Goal: Information Seeking & Learning: Learn about a topic

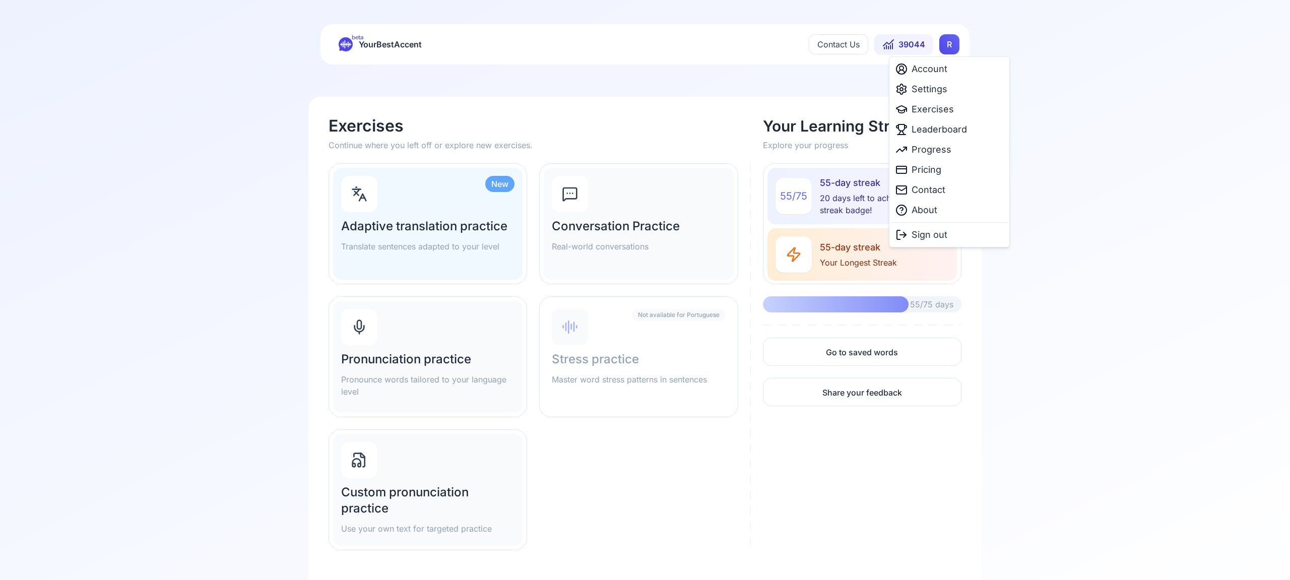
click at [949, 46] on html "beta YourBestAccent Contact Us 39044 R Exercises Continue where you left off or…" at bounding box center [645, 290] width 1290 height 580
click at [945, 89] on span "Settings" at bounding box center [930, 89] width 36 height 14
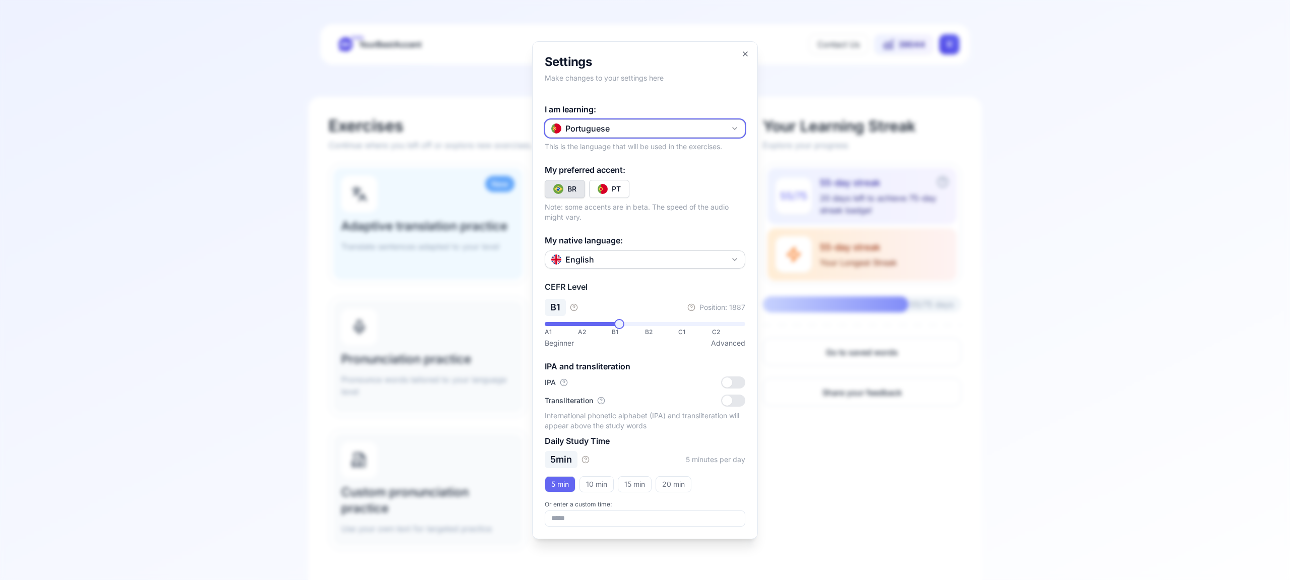
click at [736, 125] on icon "button" at bounding box center [735, 128] width 8 height 8
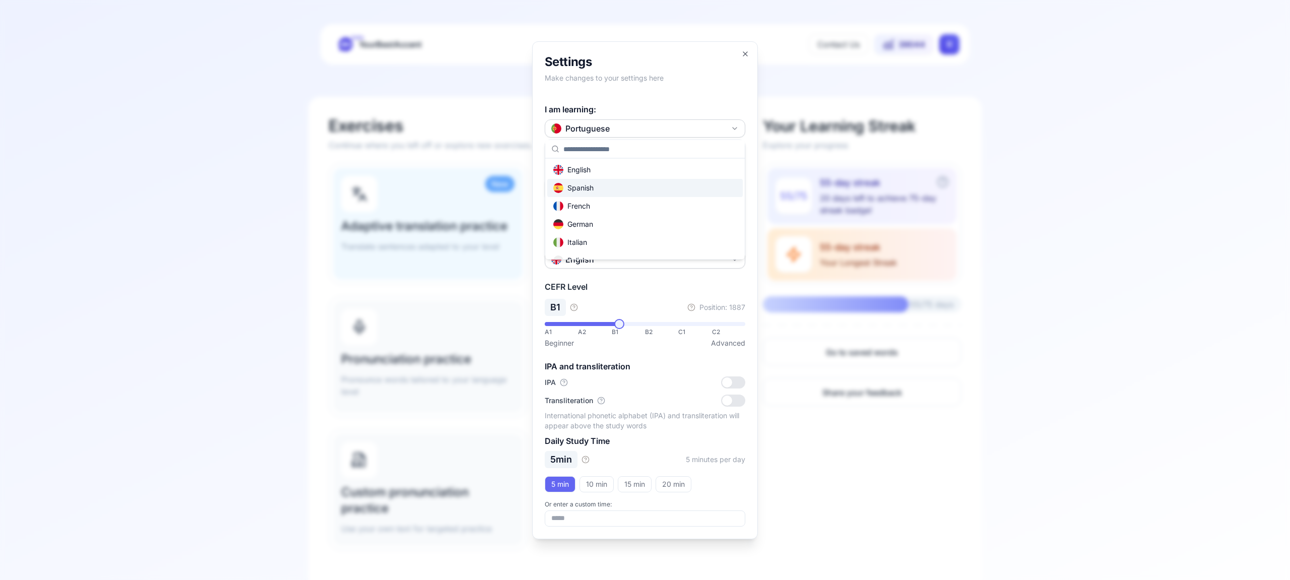
click at [667, 185] on div "Spanish" at bounding box center [645, 188] width 196 height 18
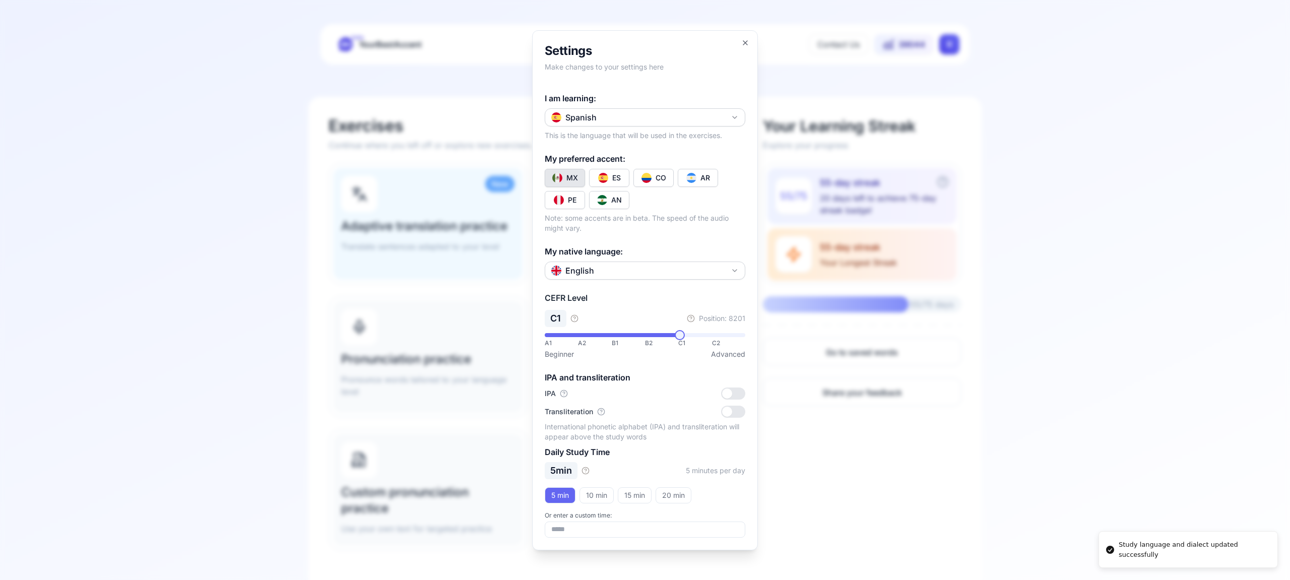
click at [666, 176] on div "CO" at bounding box center [661, 178] width 11 height 10
click at [743, 42] on icon "button" at bounding box center [745, 43] width 8 height 8
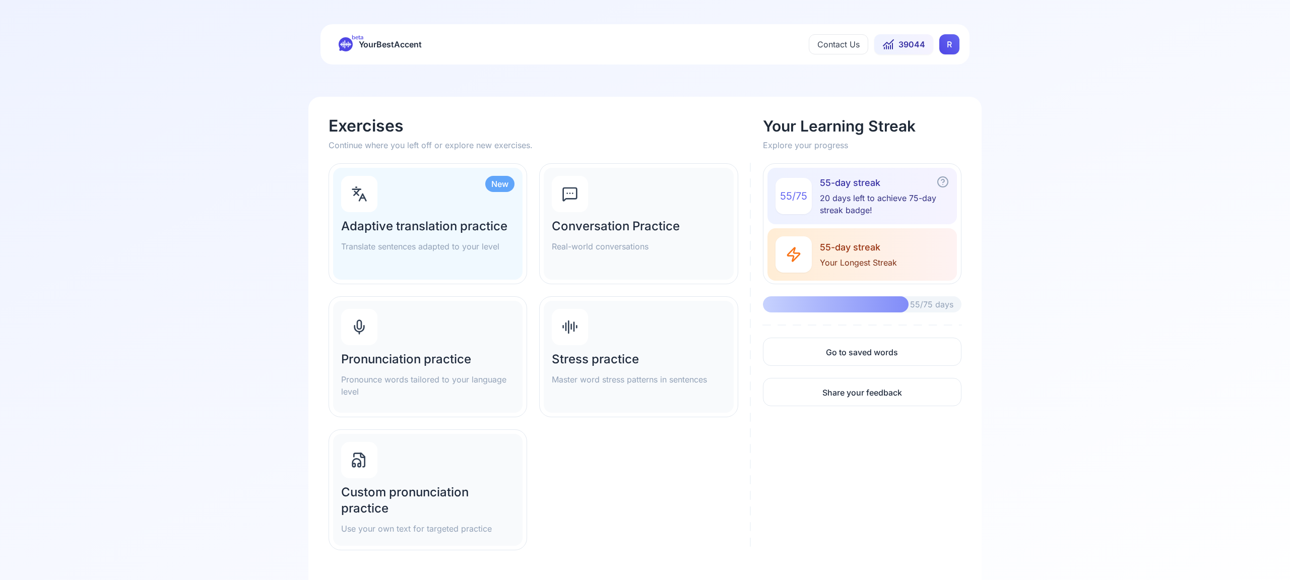
click at [395, 349] on div "Pronunciation practice Pronounce words tailored to your language level" at bounding box center [427, 357] width 189 height 112
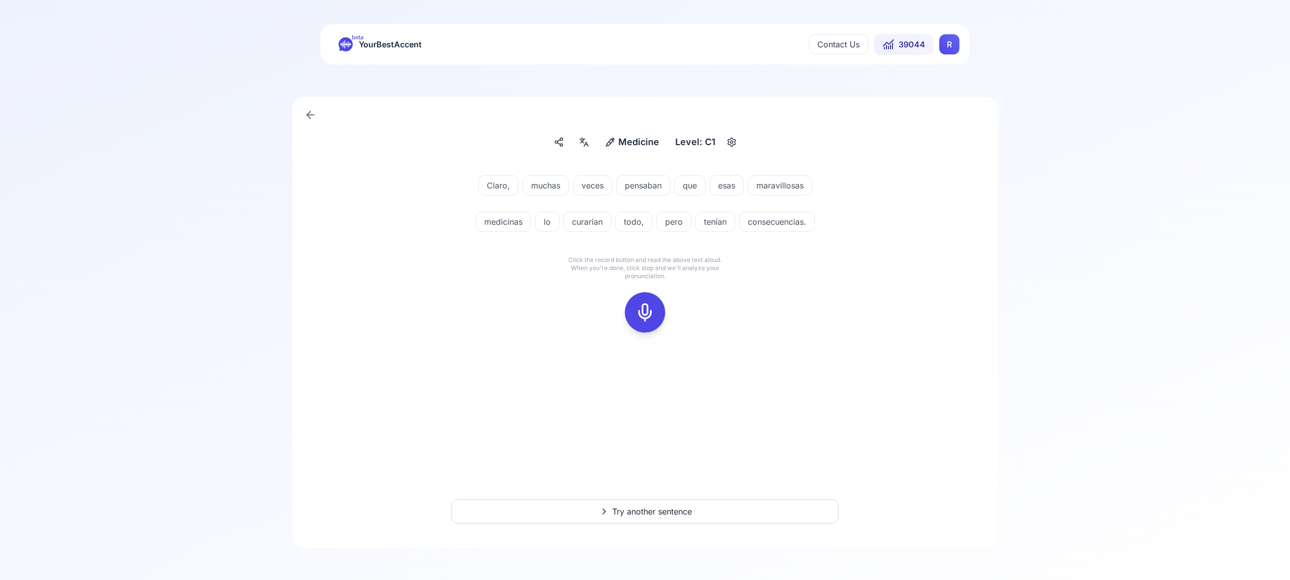
click at [638, 309] on rect at bounding box center [644, 312] width 15 height 15
click at [634, 308] on div at bounding box center [645, 312] width 24 height 40
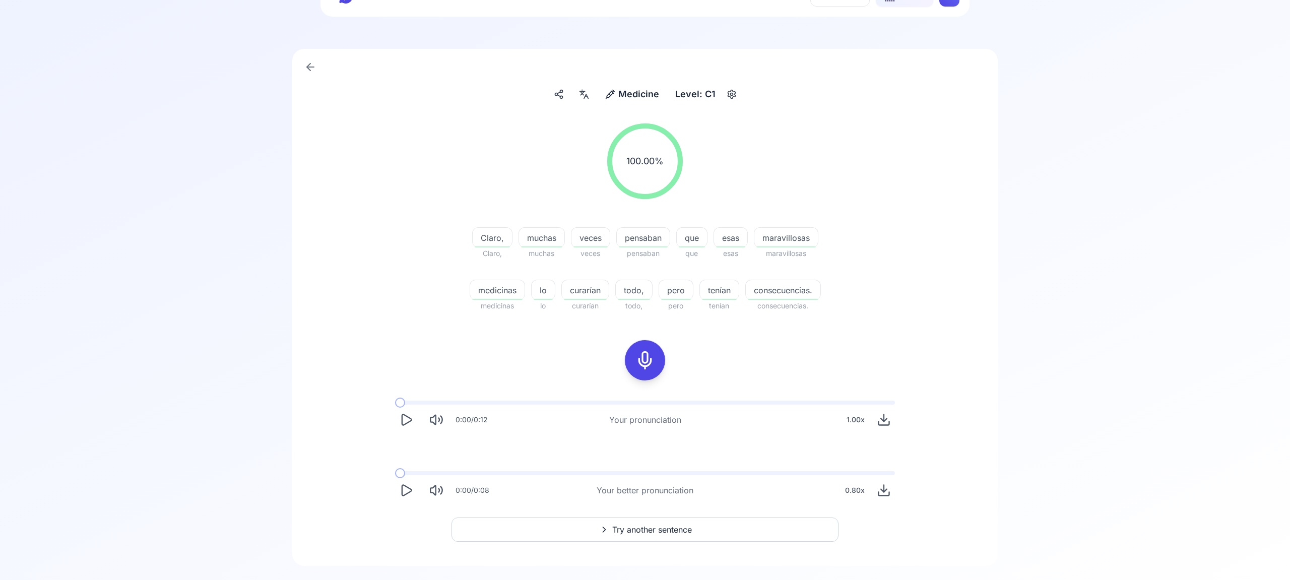
scroll to position [66, 0]
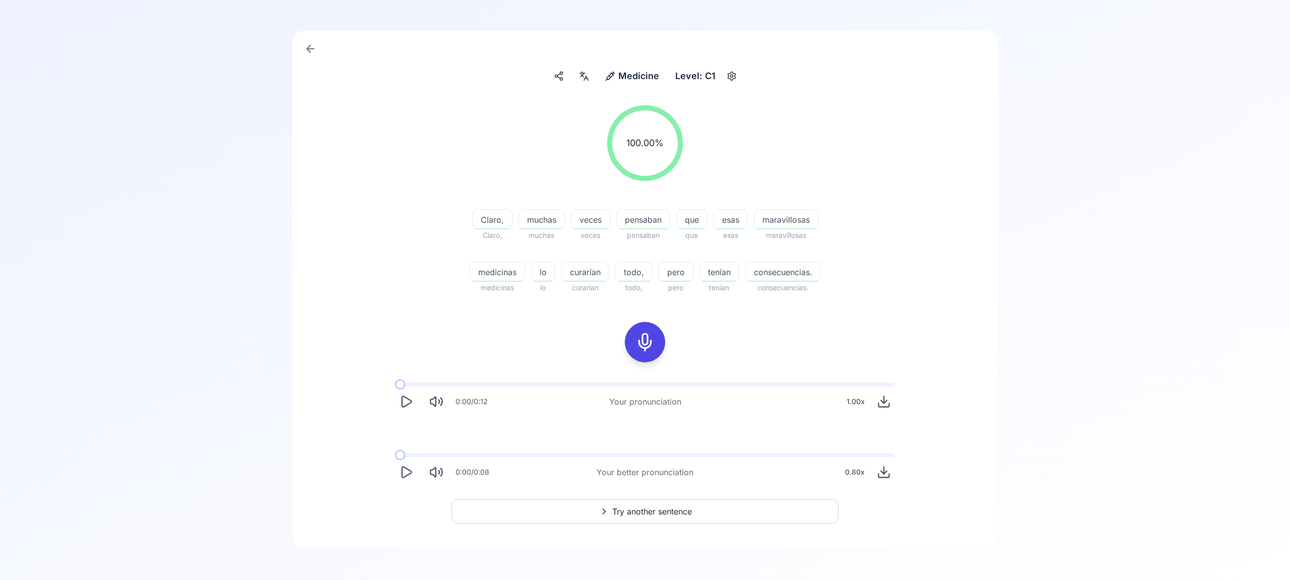
click at [646, 505] on button "Try another sentence" at bounding box center [645, 511] width 387 height 24
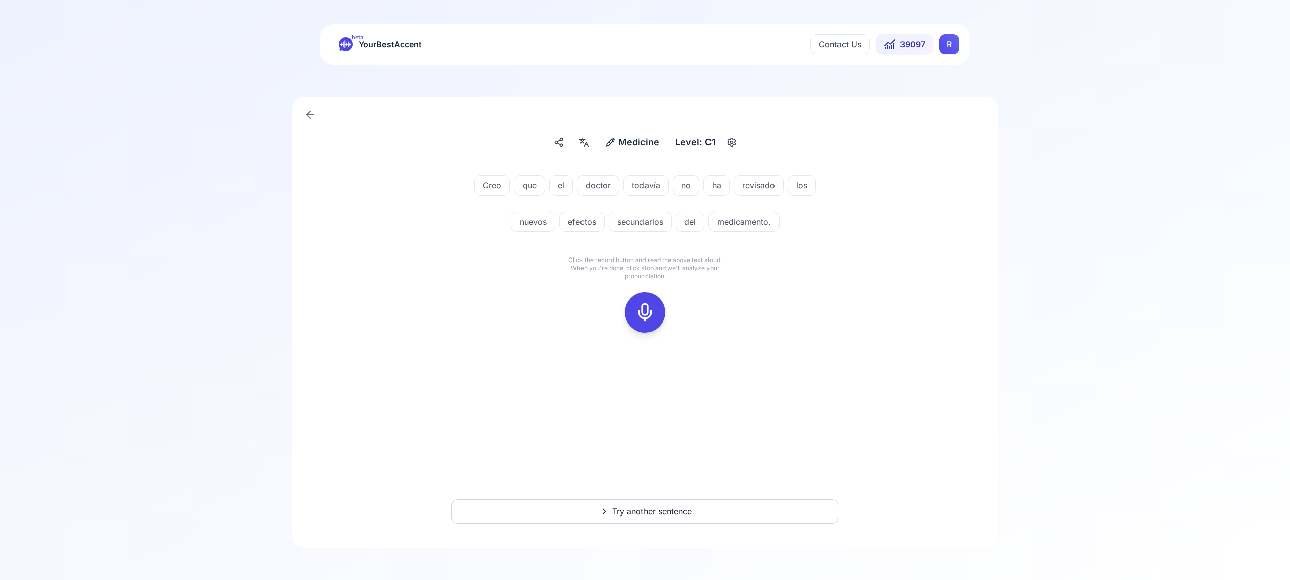
click at [649, 313] on icon at bounding box center [645, 312] width 20 height 20
click at [647, 313] on icon at bounding box center [645, 312] width 20 height 20
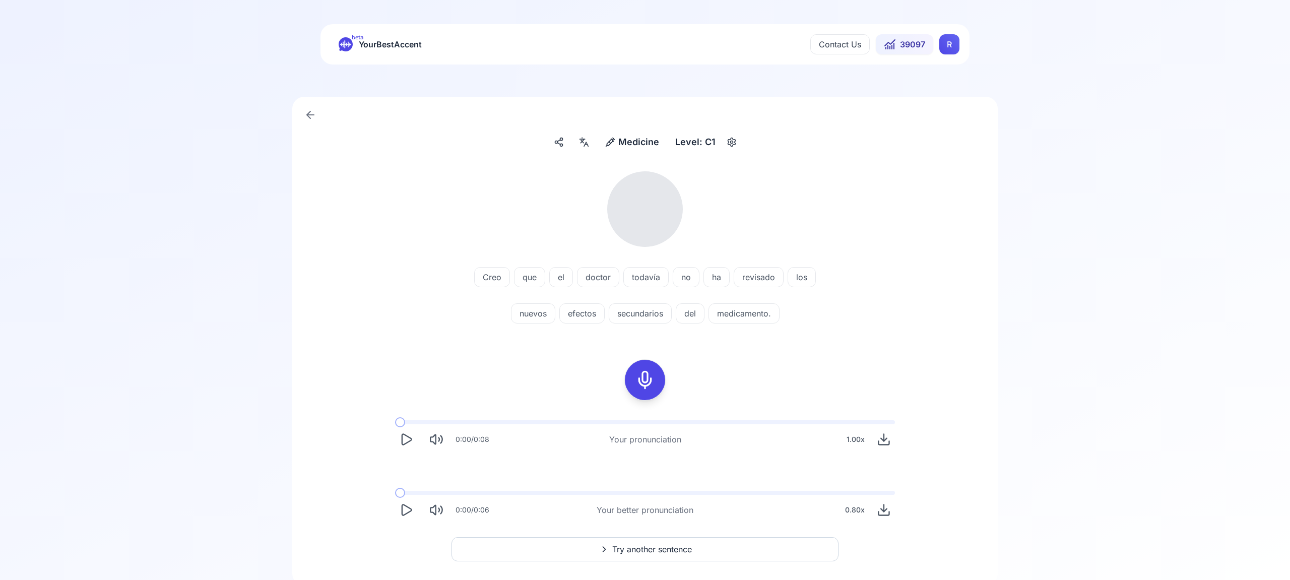
scroll to position [38, 0]
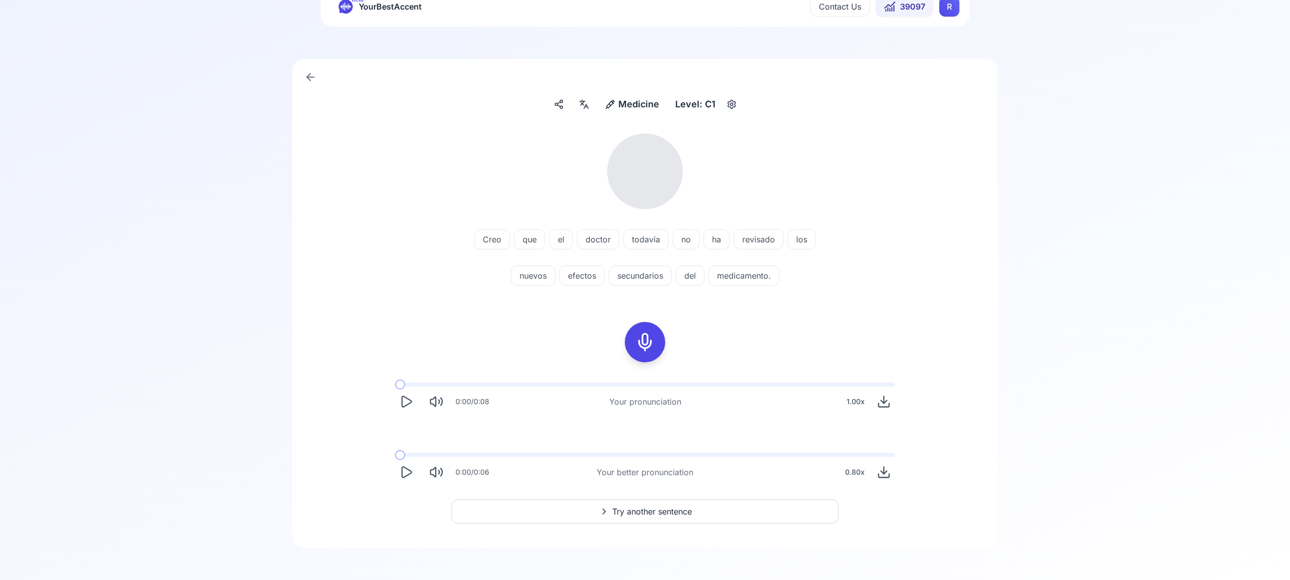
click at [644, 513] on span "Try another sentence" at bounding box center [652, 511] width 80 height 12
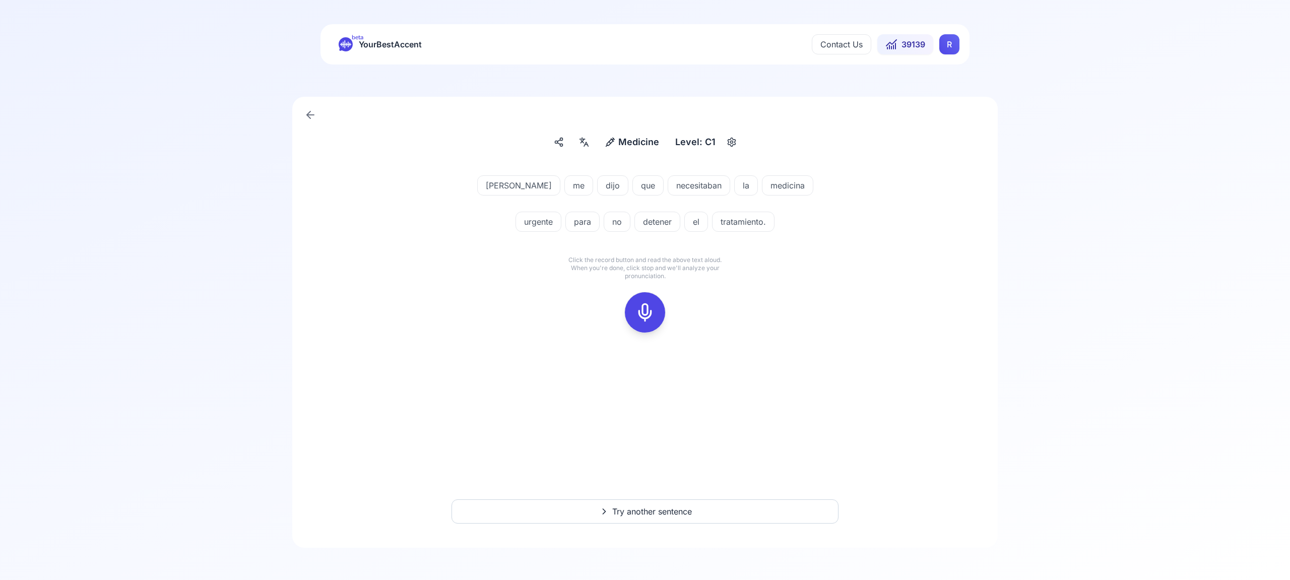
click at [643, 311] on icon at bounding box center [645, 312] width 20 height 20
click at [640, 309] on icon at bounding box center [645, 312] width 20 height 20
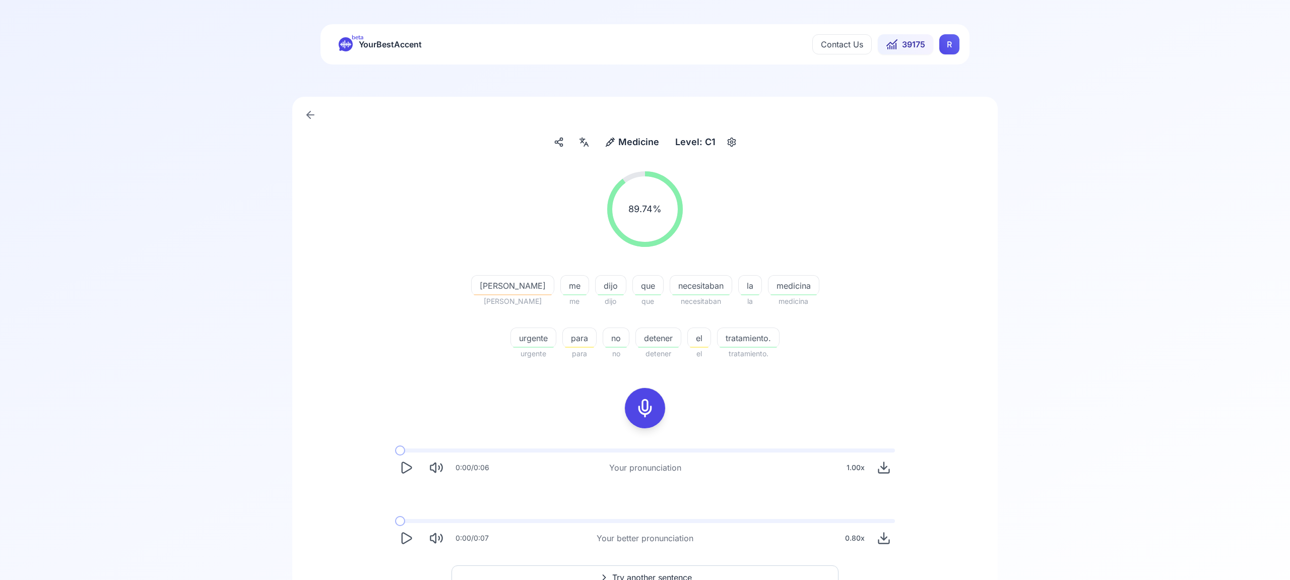
click at [667, 573] on span "Try another sentence" at bounding box center [652, 577] width 80 height 12
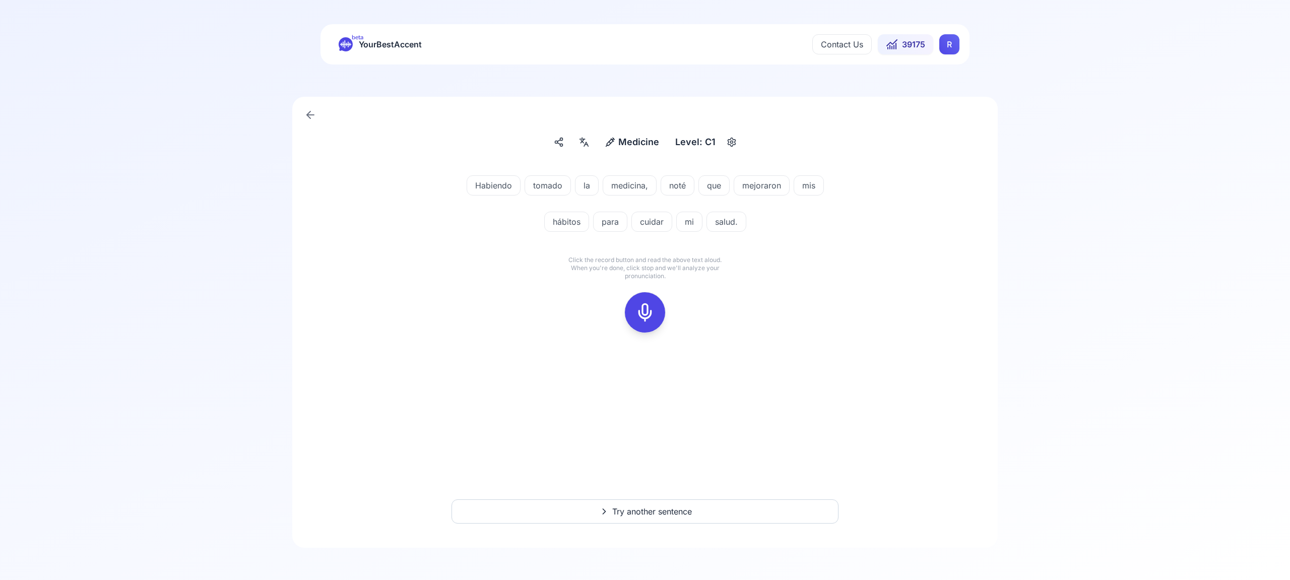
click at [646, 314] on icon at bounding box center [645, 312] width 20 height 20
click at [643, 315] on icon at bounding box center [645, 312] width 20 height 20
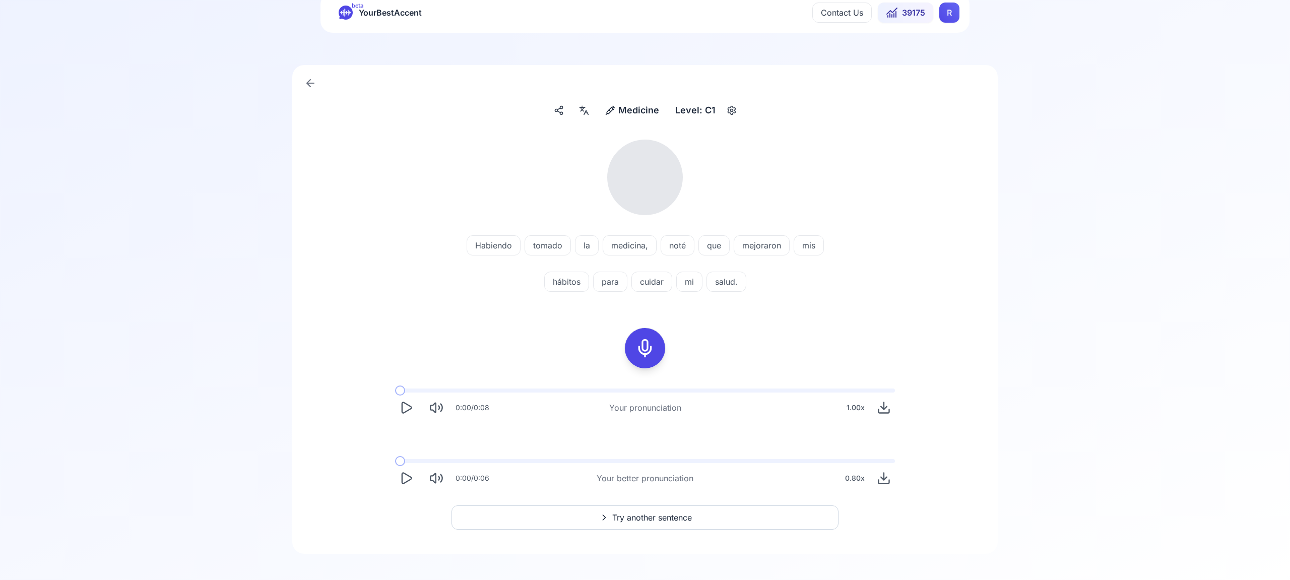
scroll to position [38, 0]
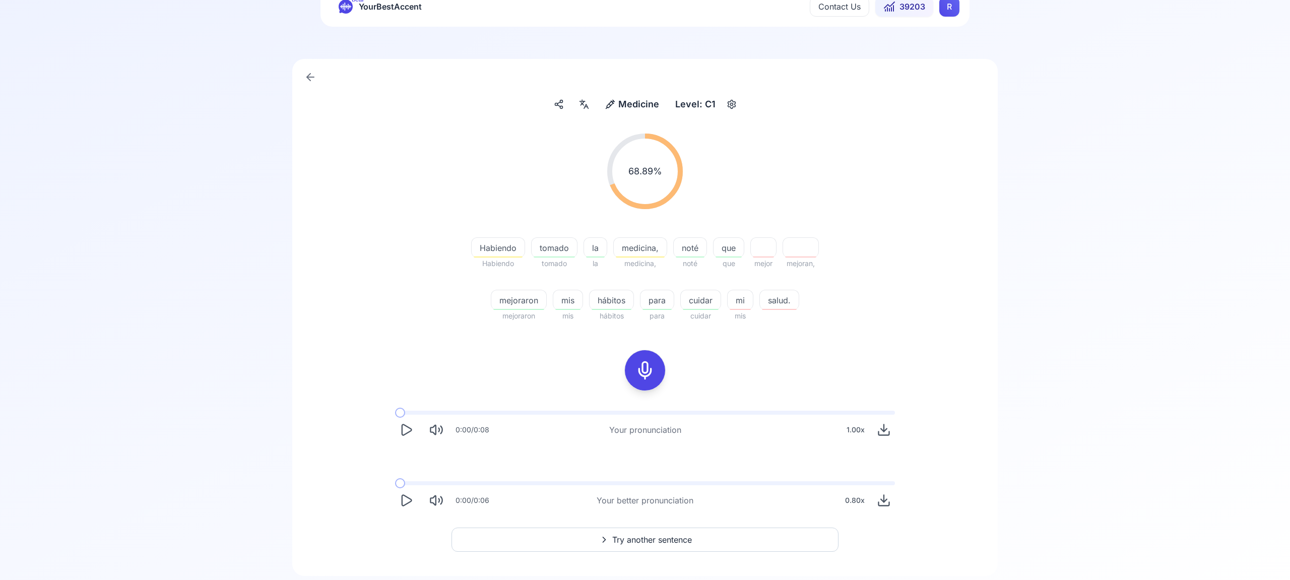
click at [659, 535] on span "Try another sentence" at bounding box center [652, 540] width 80 height 12
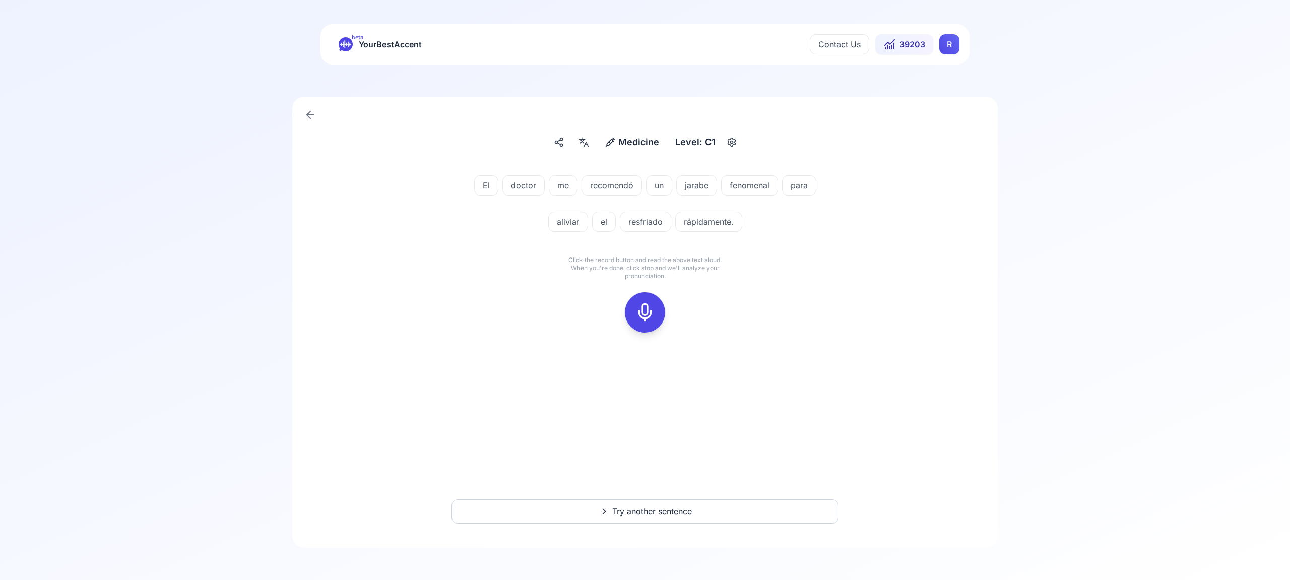
click at [647, 306] on icon at bounding box center [645, 312] width 20 height 20
click at [647, 304] on icon at bounding box center [645, 312] width 20 height 20
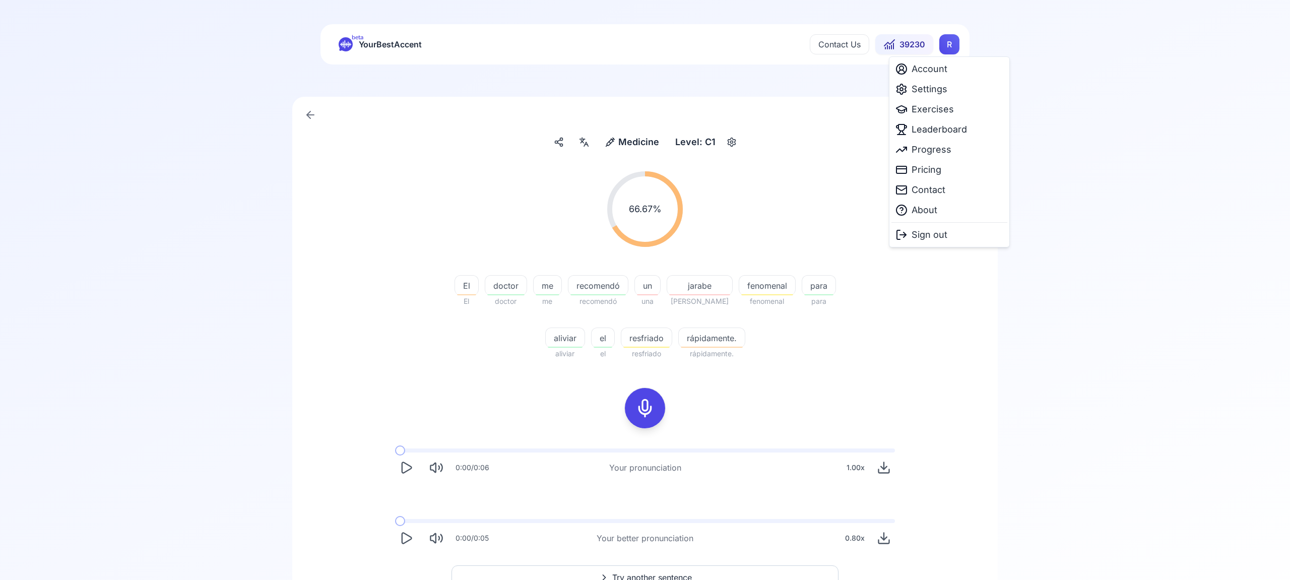
click at [949, 42] on html "beta YourBestAccent Contact Us 39230 R Medicine Medicine Level: C1 66.67 % 66.6…" at bounding box center [645, 290] width 1290 height 580
click at [933, 88] on span "Settings" at bounding box center [930, 89] width 36 height 14
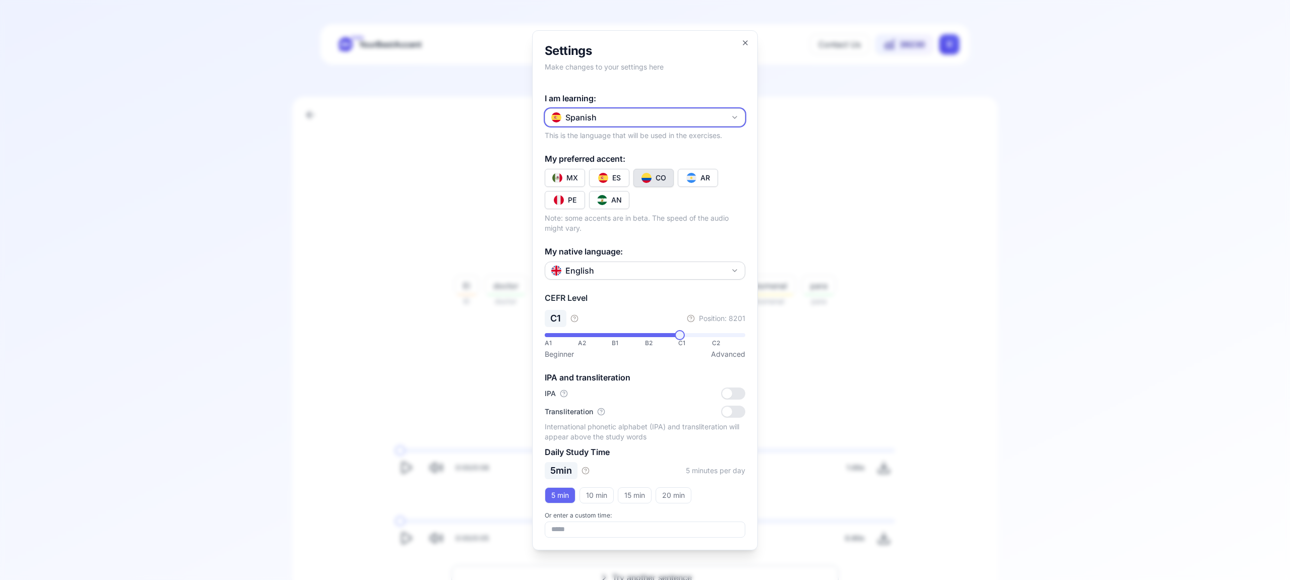
click at [737, 116] on icon "button" at bounding box center [735, 117] width 8 height 8
click at [672, 204] on div "German" at bounding box center [645, 213] width 196 height 18
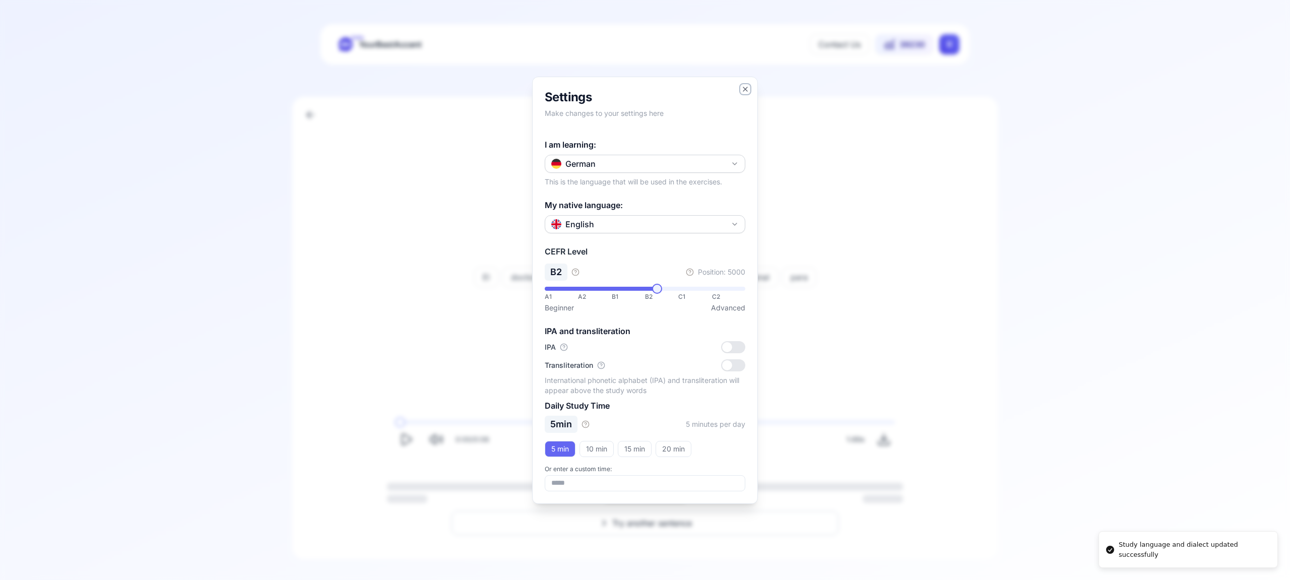
click at [747, 90] on icon "button" at bounding box center [745, 89] width 8 height 8
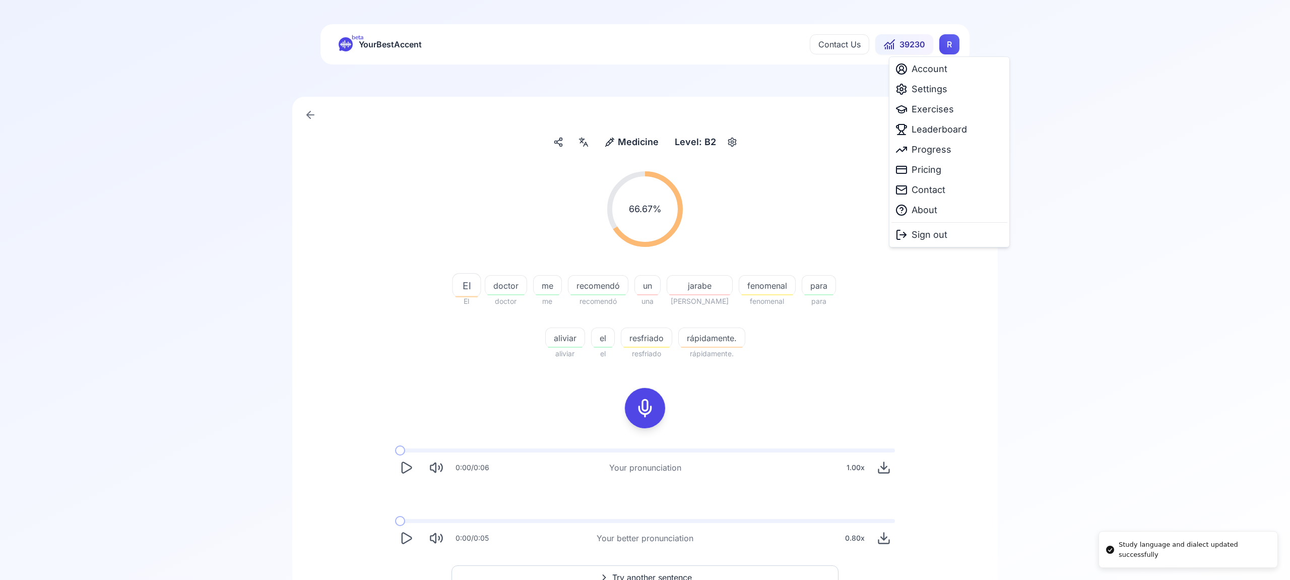
click at [958, 46] on html "Study language and dialect updated successfully beta YourBestAccent Contact Us …" at bounding box center [645, 290] width 1290 height 580
click at [935, 93] on span "Settings" at bounding box center [930, 89] width 36 height 14
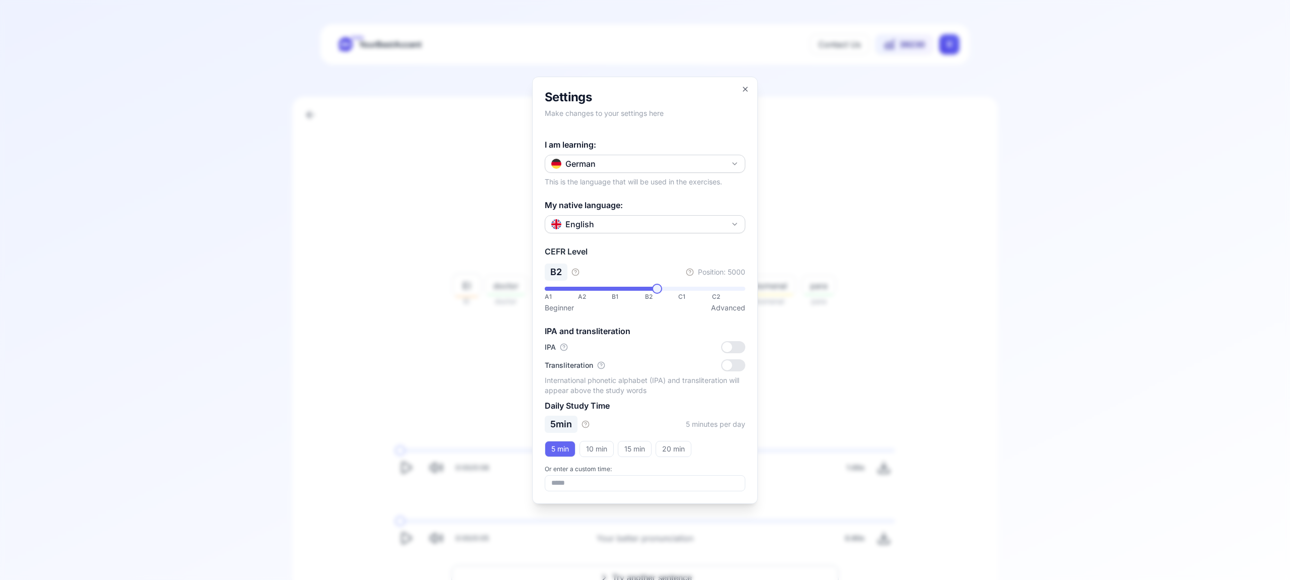
click at [733, 166] on icon "button" at bounding box center [735, 164] width 8 height 8
click at [656, 242] on div "French" at bounding box center [645, 241] width 196 height 18
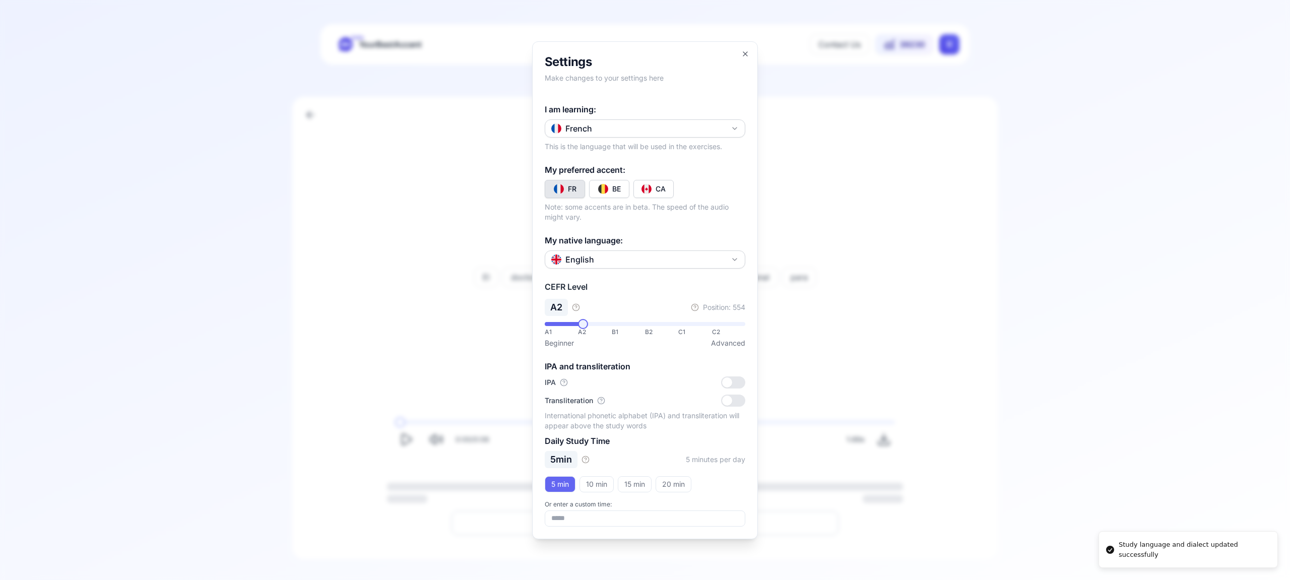
click at [651, 187] on img "Toggle fr-CA" at bounding box center [646, 189] width 10 height 10
click at [745, 53] on icon "button" at bounding box center [745, 54] width 8 height 8
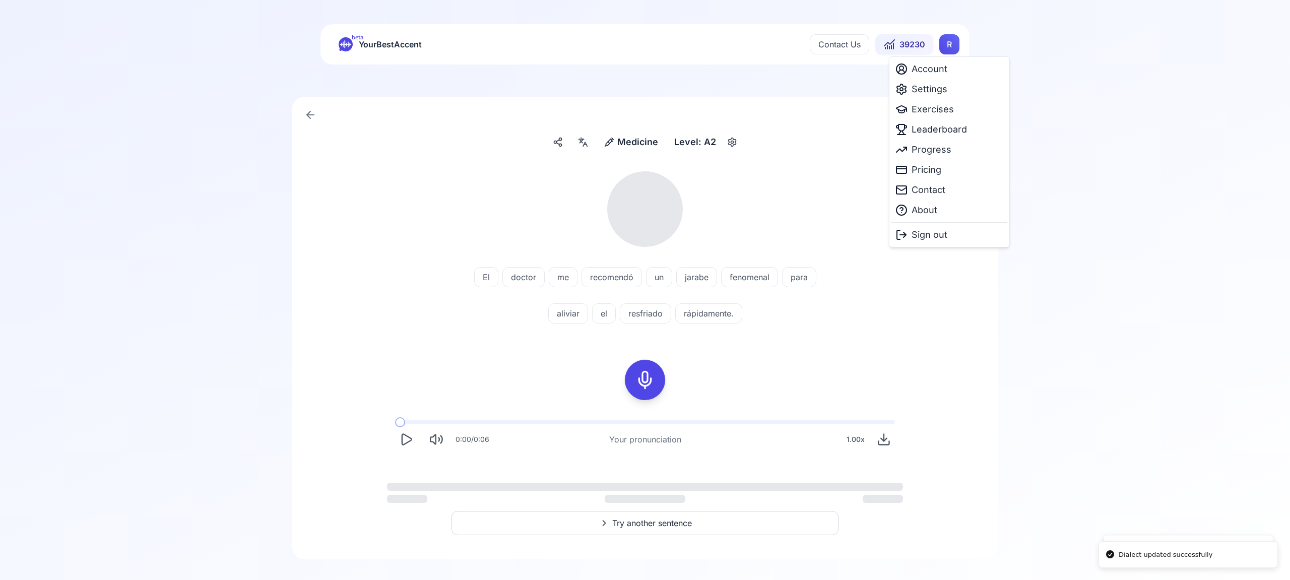
click at [942, 46] on html "Dialect updated successfully Study language and dialect updated successfully be…" at bounding box center [645, 290] width 1290 height 580
click at [933, 109] on span "Exercises" at bounding box center [933, 109] width 42 height 14
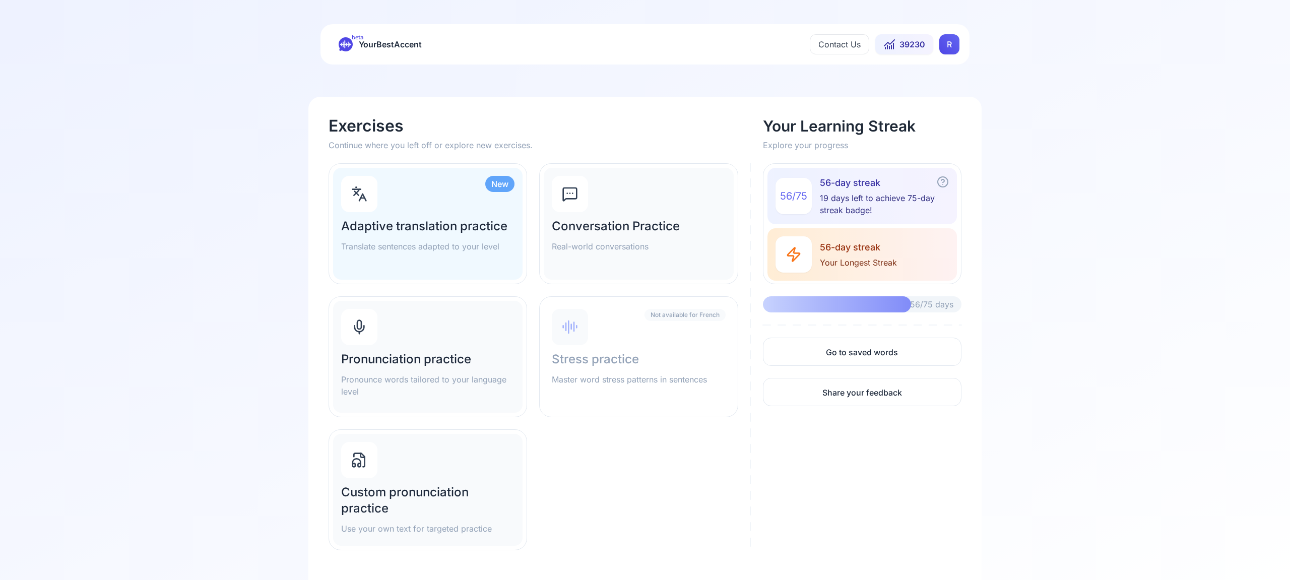
click at [449, 324] on div "Pronunciation practice Pronounce words tailored to your language level" at bounding box center [427, 357] width 189 height 112
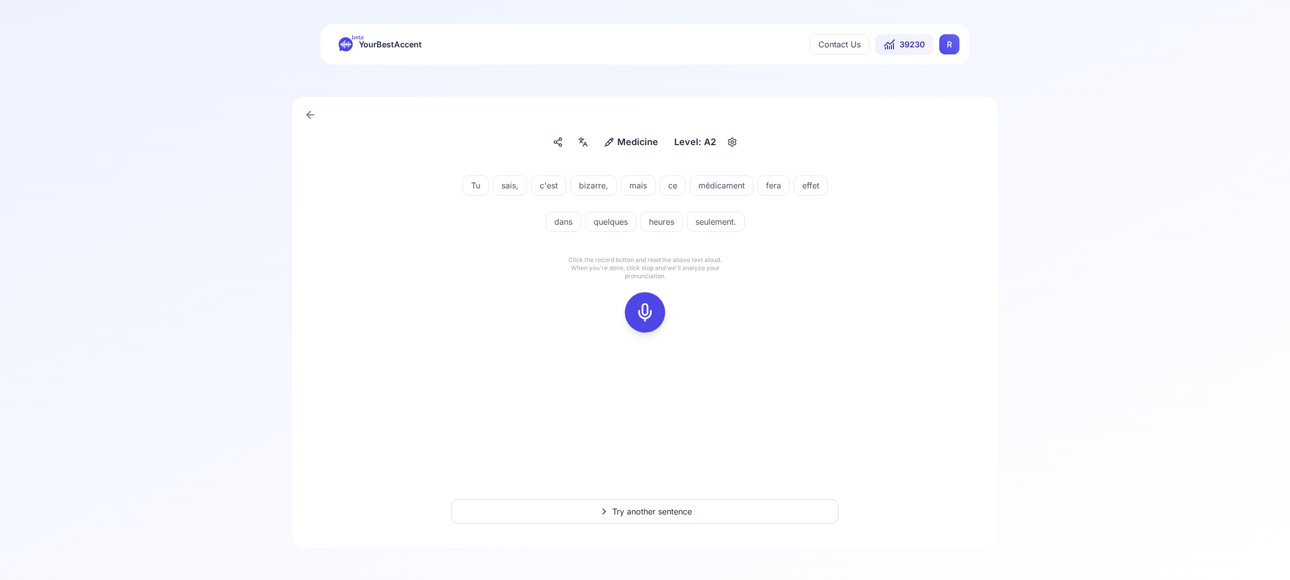
click at [640, 316] on icon at bounding box center [645, 312] width 20 height 20
click at [660, 299] on div at bounding box center [645, 312] width 81 height 65
click at [633, 320] on div at bounding box center [645, 312] width 24 height 40
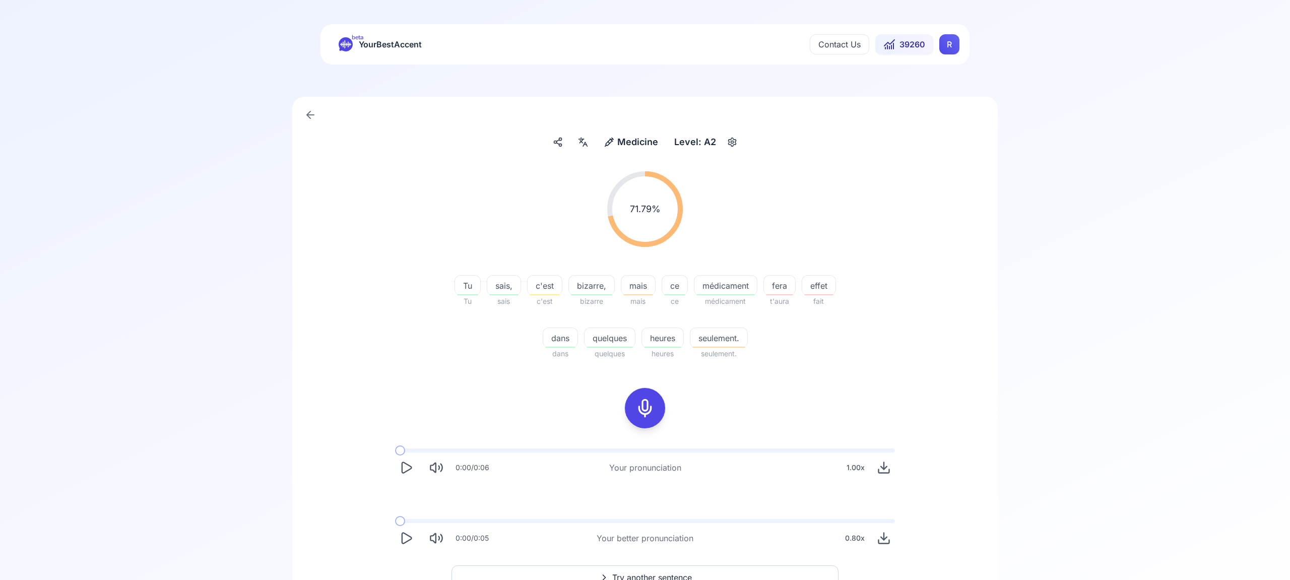
click at [667, 570] on button "Try another sentence" at bounding box center [645, 577] width 387 height 24
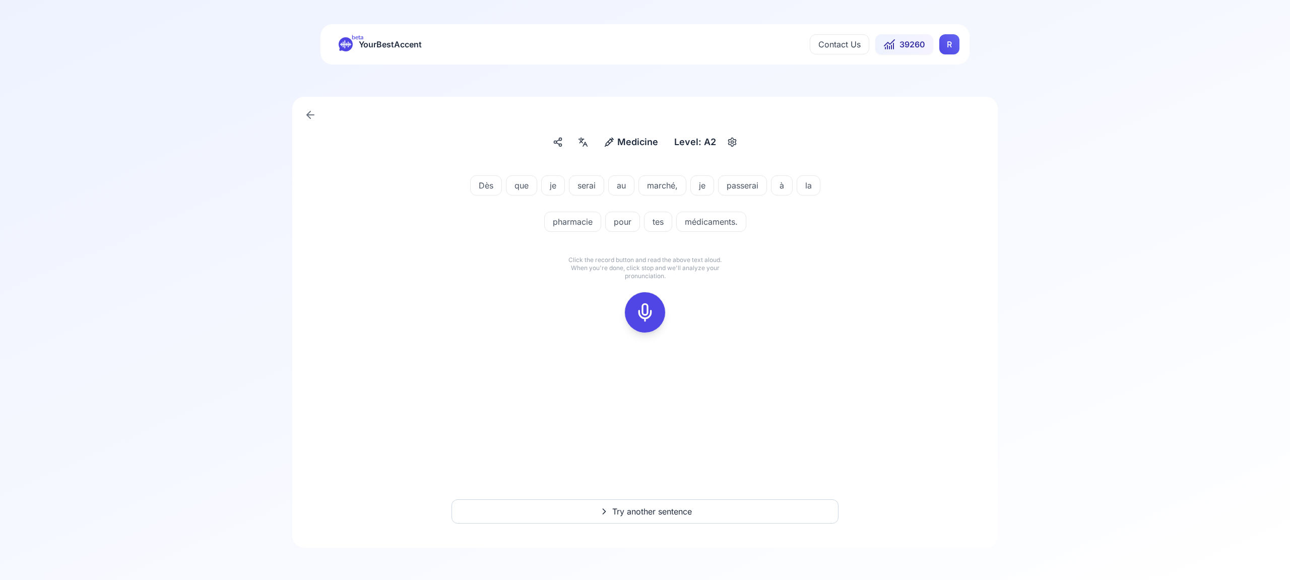
click at [646, 310] on icon at bounding box center [645, 312] width 20 height 20
click at [646, 309] on icon at bounding box center [645, 312] width 20 height 20
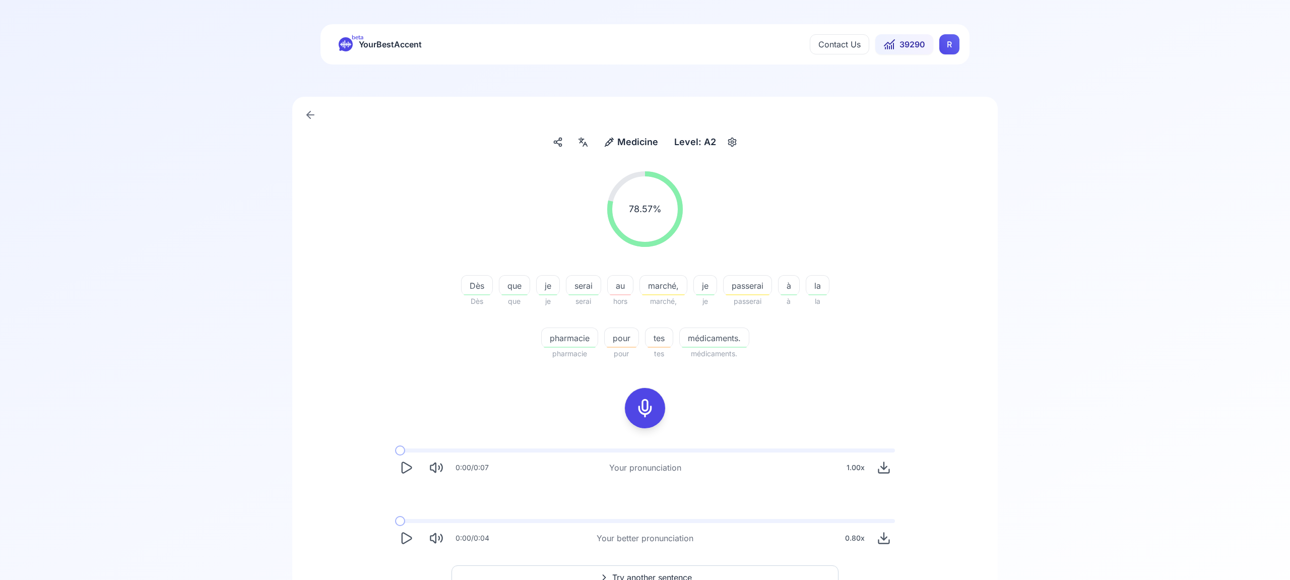
click at [685, 569] on button "Try another sentence" at bounding box center [645, 577] width 387 height 24
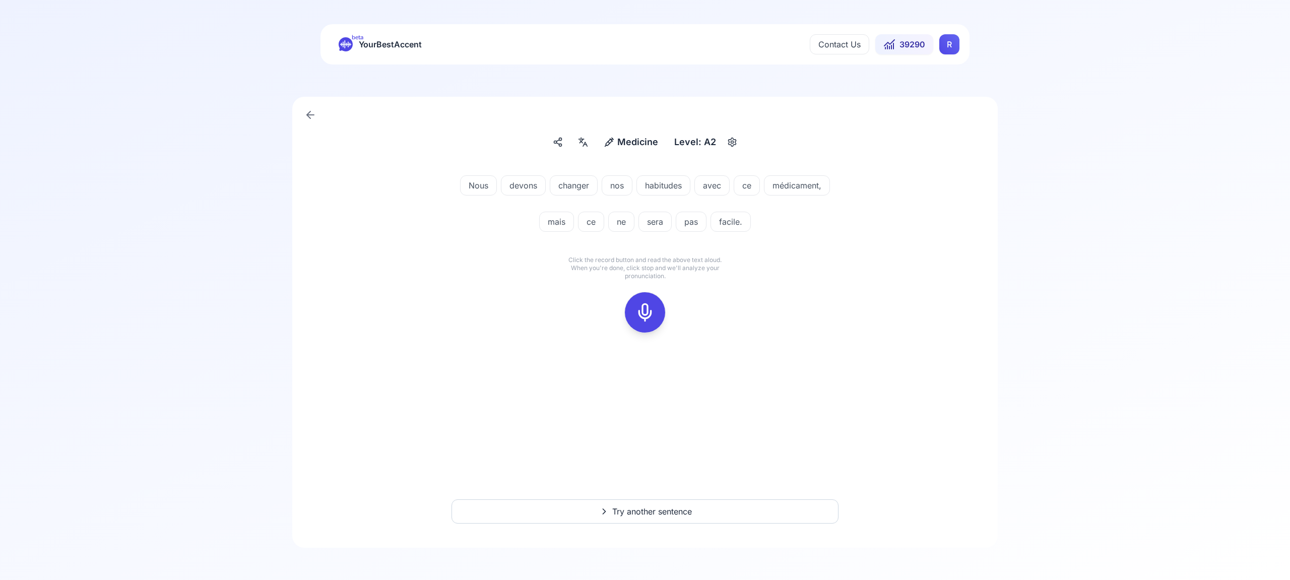
click at [646, 307] on icon at bounding box center [645, 312] width 20 height 20
click at [643, 306] on icon at bounding box center [645, 312] width 20 height 20
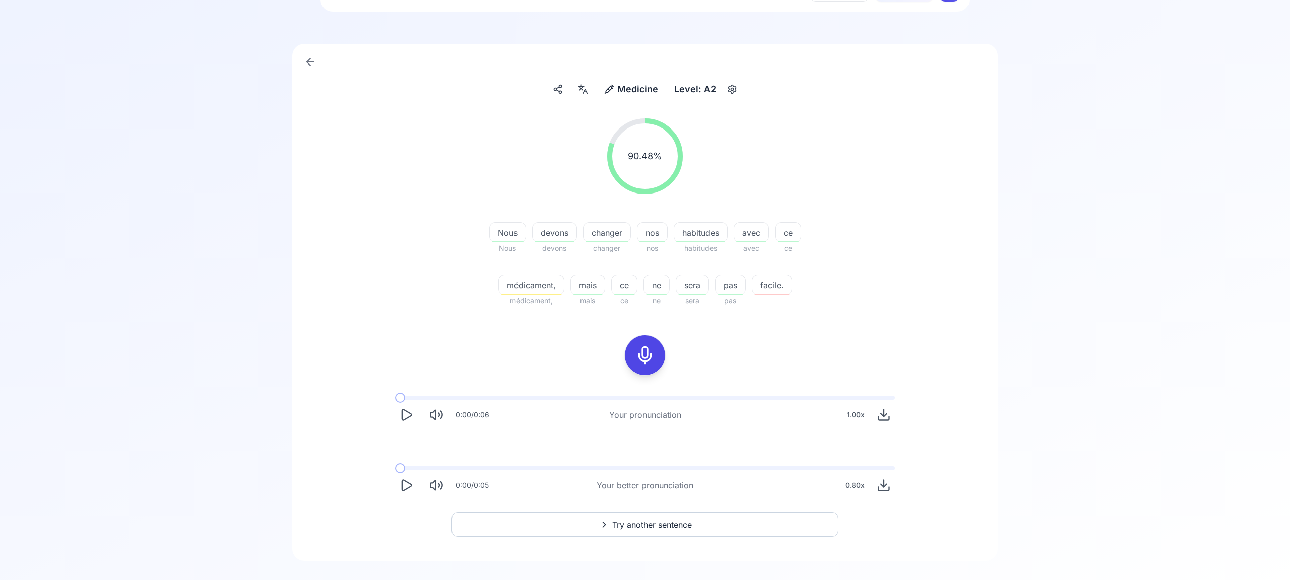
scroll to position [54, 0]
click at [682, 523] on span "Try another sentence" at bounding box center [652, 524] width 80 height 12
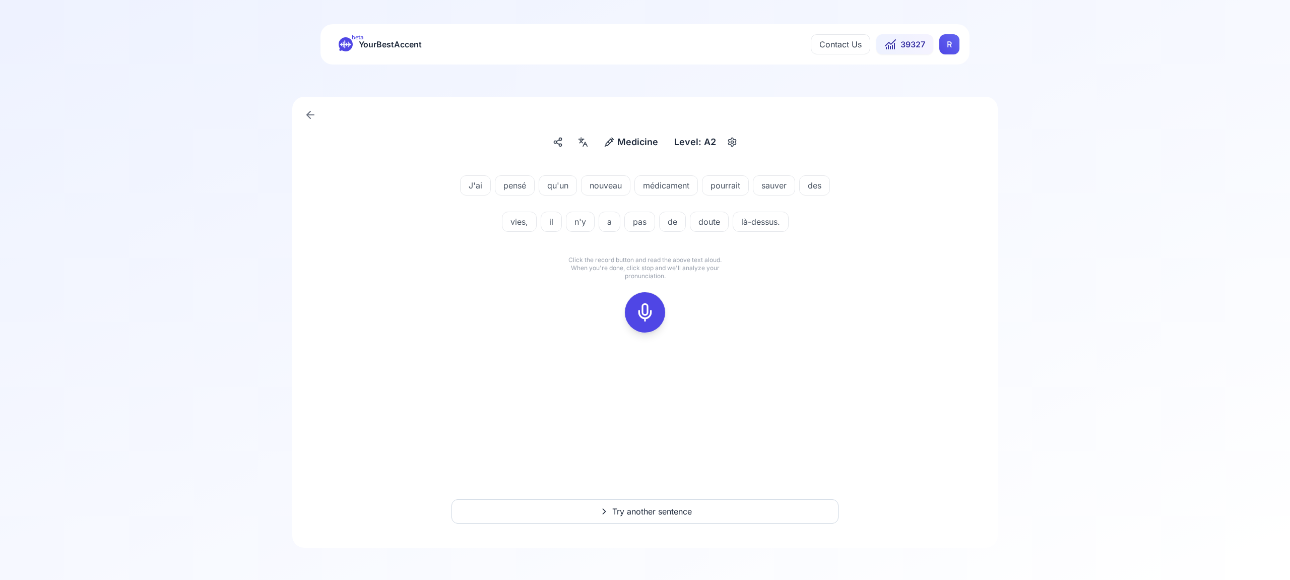
click at [647, 308] on icon at bounding box center [645, 312] width 20 height 20
click at [652, 320] on icon at bounding box center [645, 312] width 20 height 20
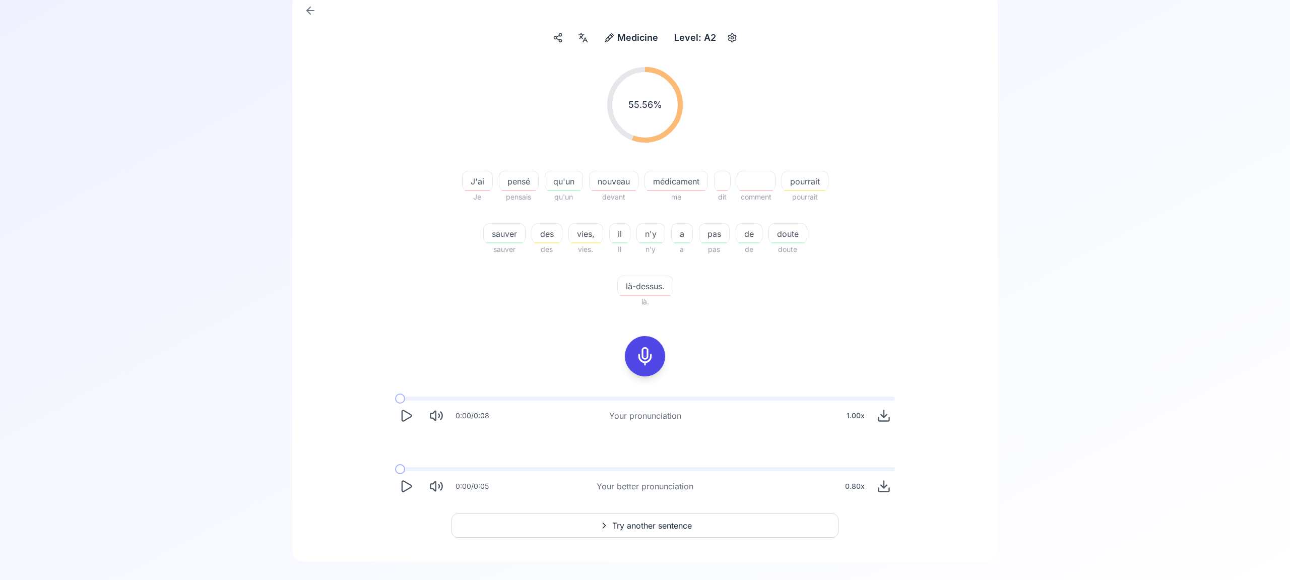
scroll to position [118, 0]
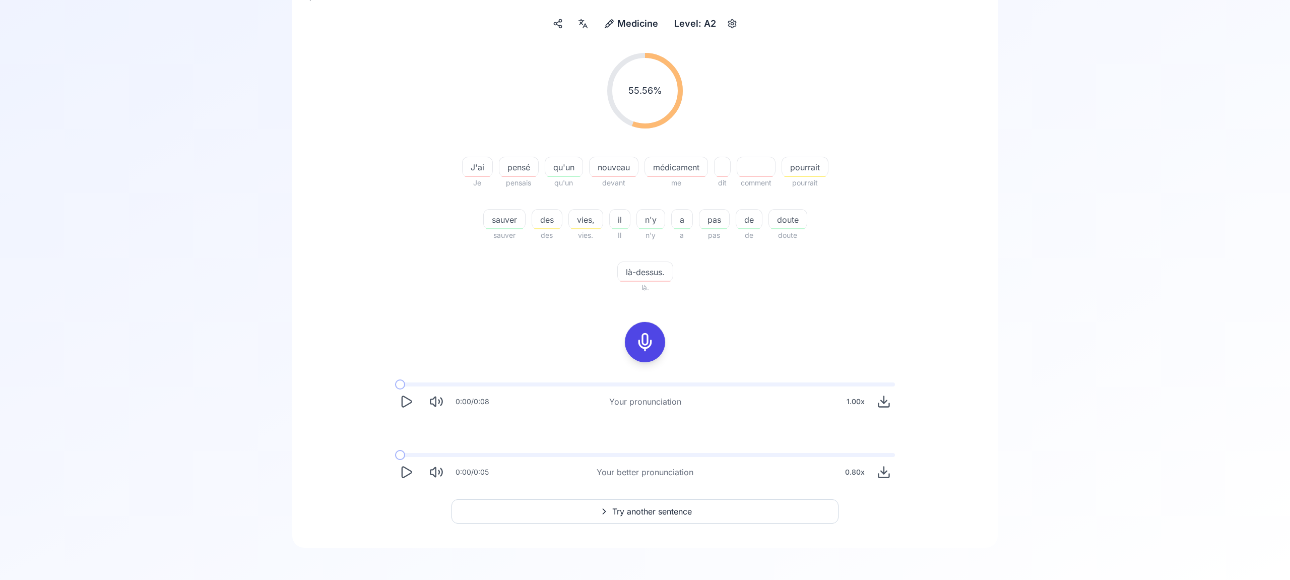
click at [663, 512] on span "Try another sentence" at bounding box center [652, 511] width 80 height 12
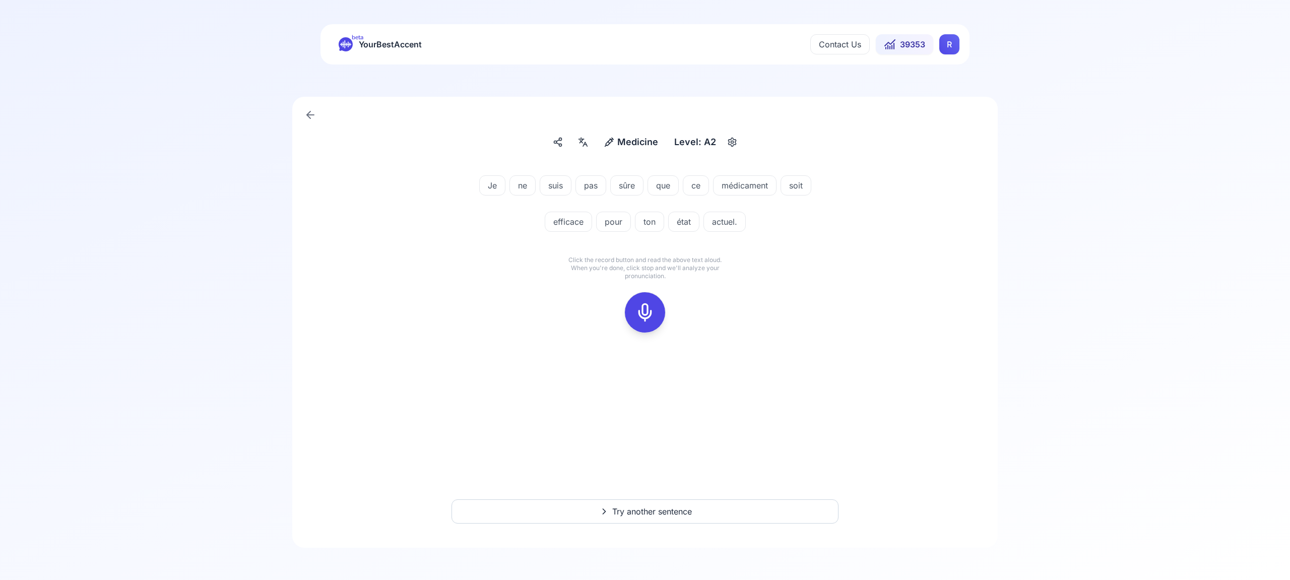
click at [644, 301] on div at bounding box center [645, 312] width 24 height 40
click at [639, 306] on icon at bounding box center [645, 312] width 20 height 20
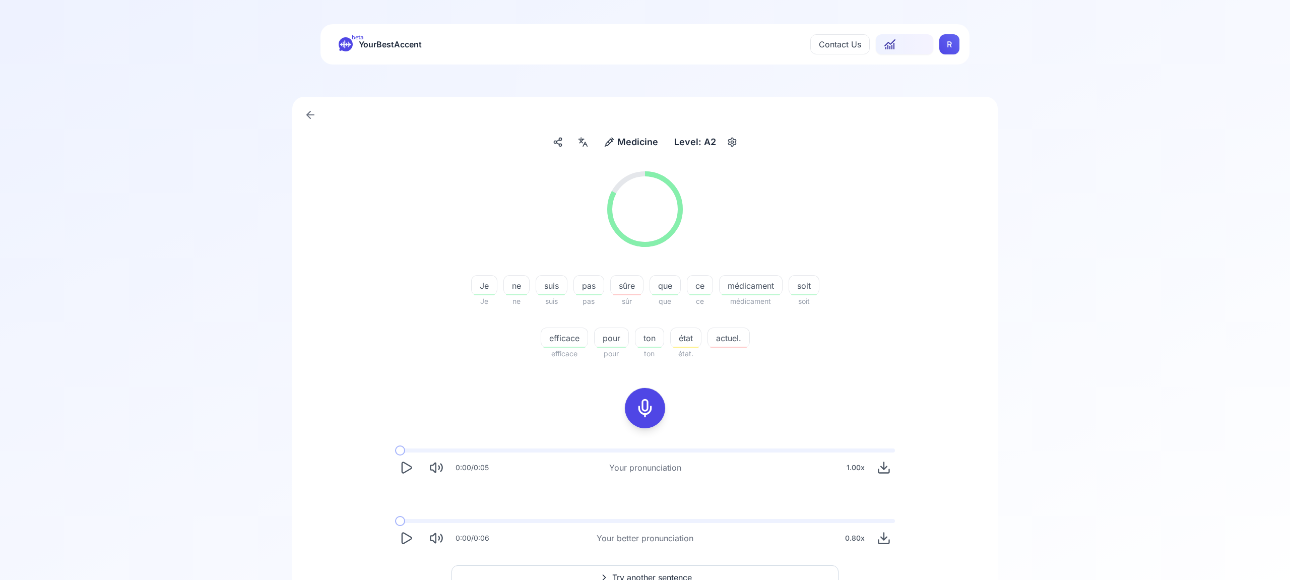
click at [946, 45] on html "beta YourBestAccent Contact Us 39353 R Medicine Medicine Level: A2 83.33 % 83.3…" at bounding box center [645, 290] width 1290 height 580
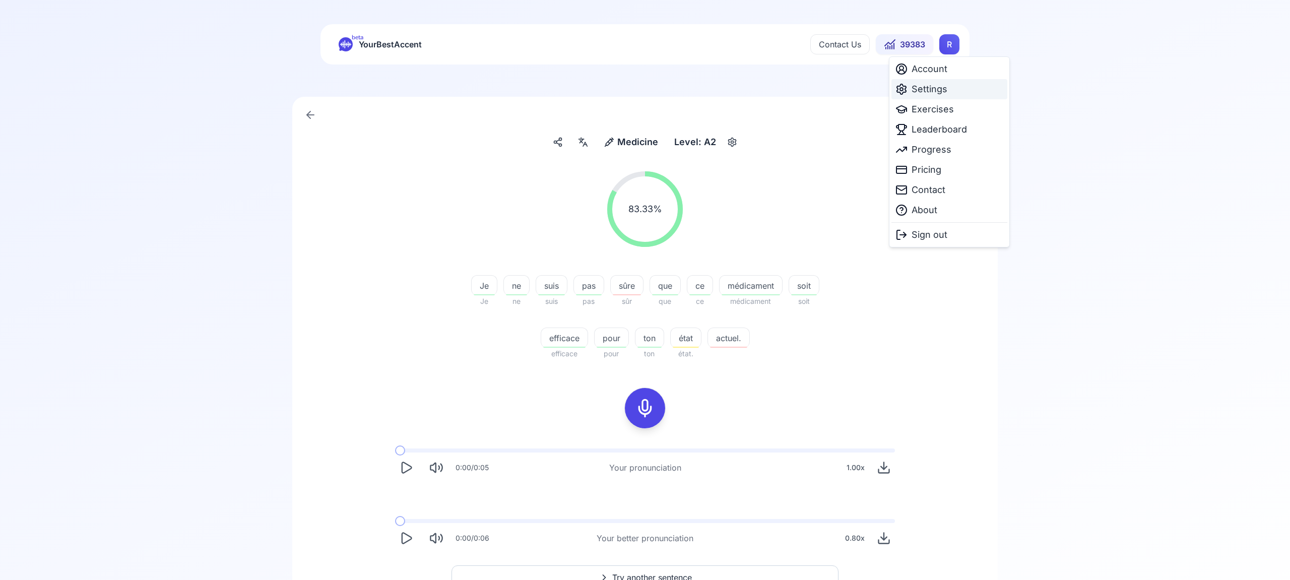
click at [938, 96] on span "Settings" at bounding box center [930, 89] width 36 height 14
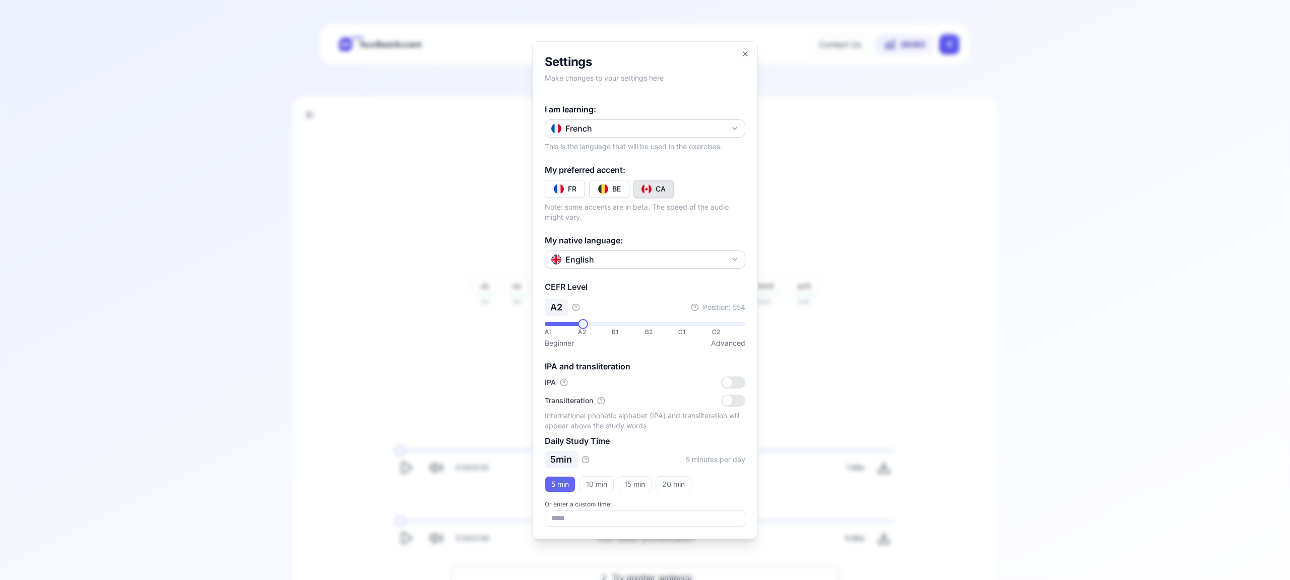
click at [736, 124] on icon "button" at bounding box center [735, 128] width 8 height 8
click at [654, 230] on div "Russian" at bounding box center [645, 229] width 196 height 18
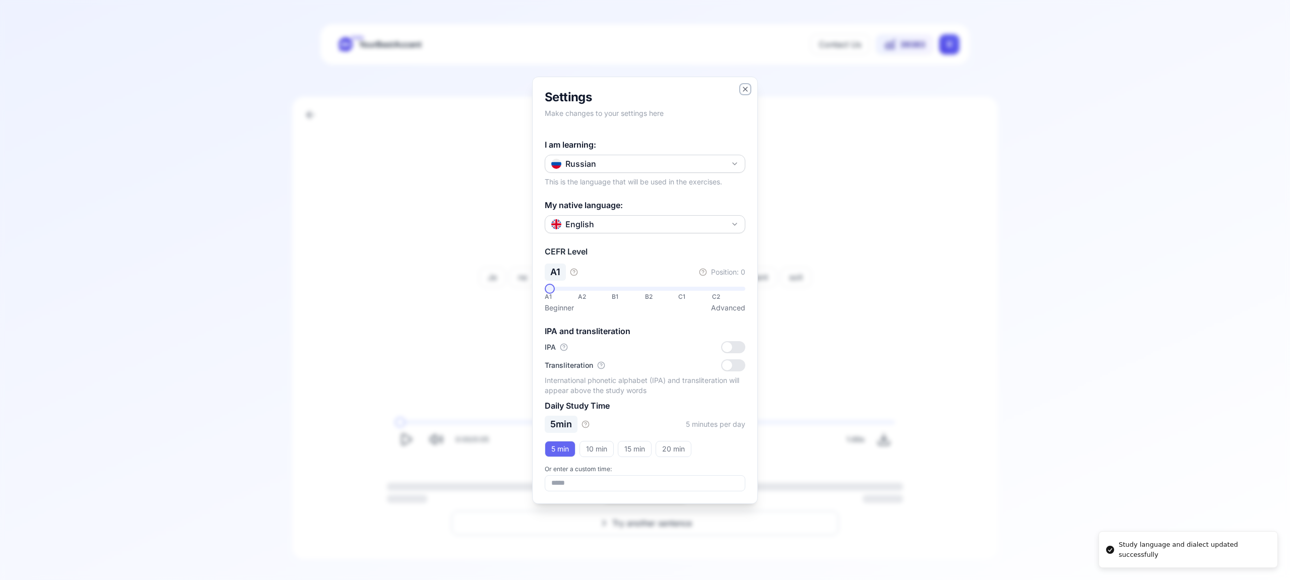
click at [746, 89] on icon "button" at bounding box center [745, 89] width 4 height 4
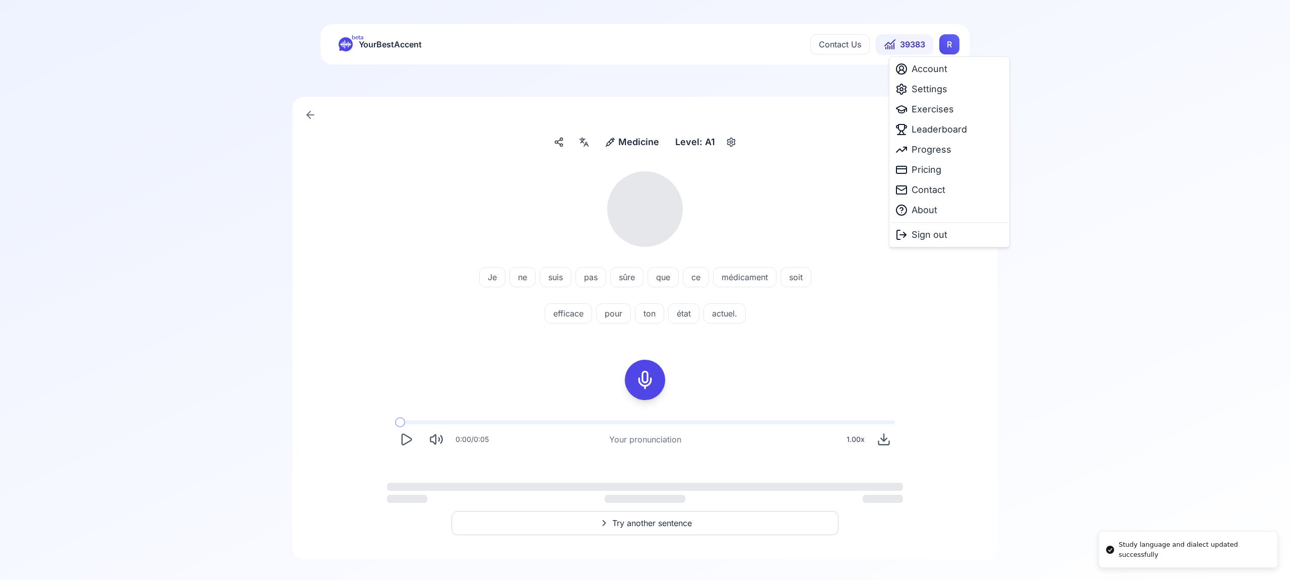
click at [947, 46] on html "Study language and dialect updated successfully beta YourBestAccent Contact Us …" at bounding box center [645, 290] width 1290 height 580
click at [937, 111] on span "Exercises" at bounding box center [933, 109] width 42 height 14
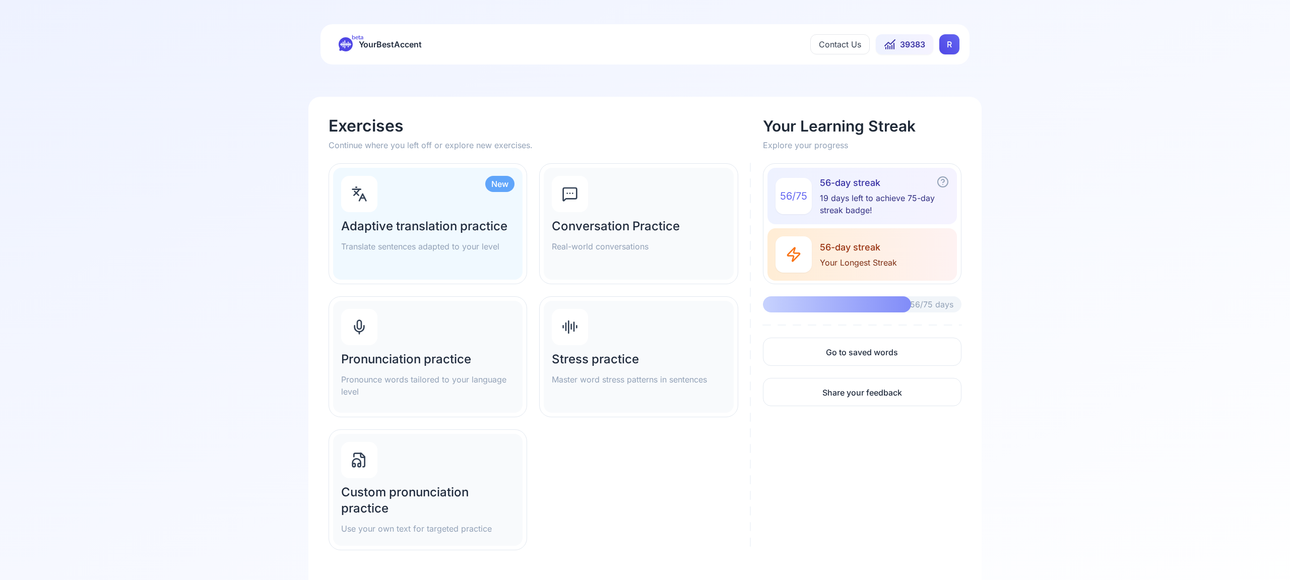
click at [402, 347] on div "Pronunciation practice Pronounce words tailored to your language level" at bounding box center [427, 357] width 189 height 112
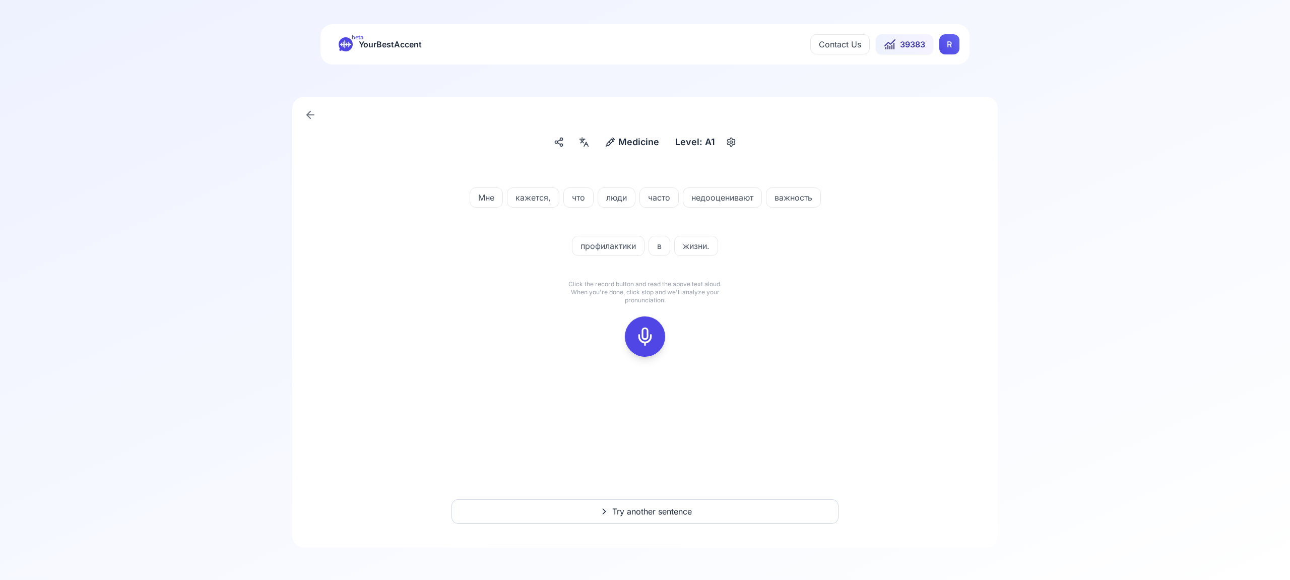
click at [648, 325] on div at bounding box center [645, 336] width 24 height 40
click at [646, 329] on rect at bounding box center [644, 336] width 15 height 15
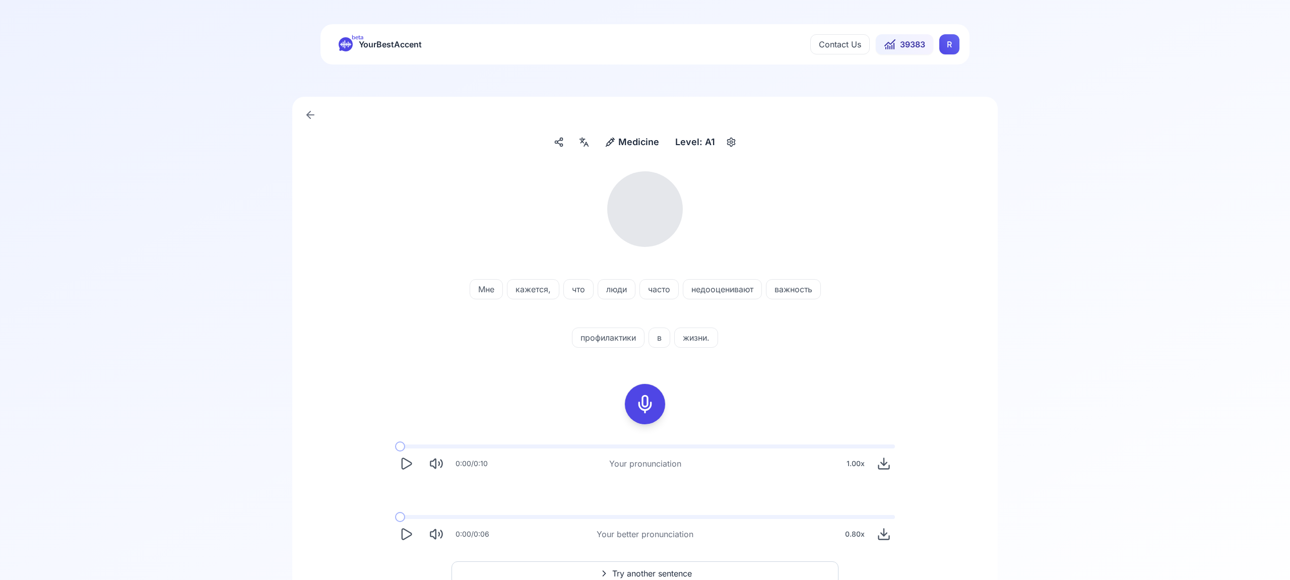
click at [584, 146] on icon at bounding box center [584, 142] width 12 height 10
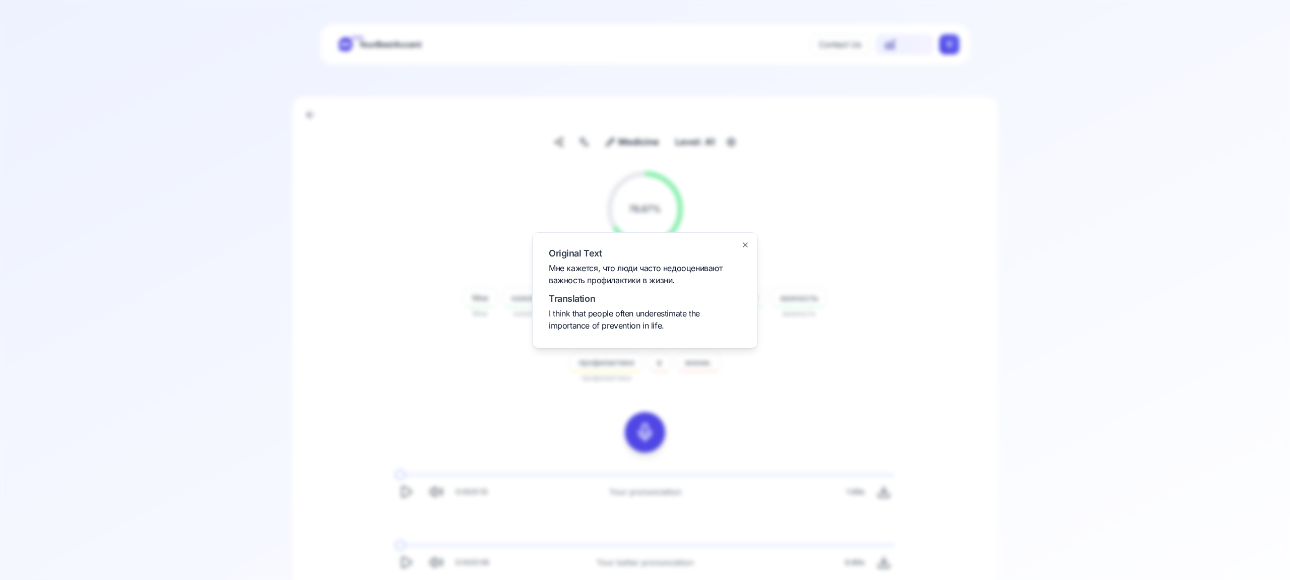
click at [748, 243] on icon "button" at bounding box center [745, 245] width 8 height 8
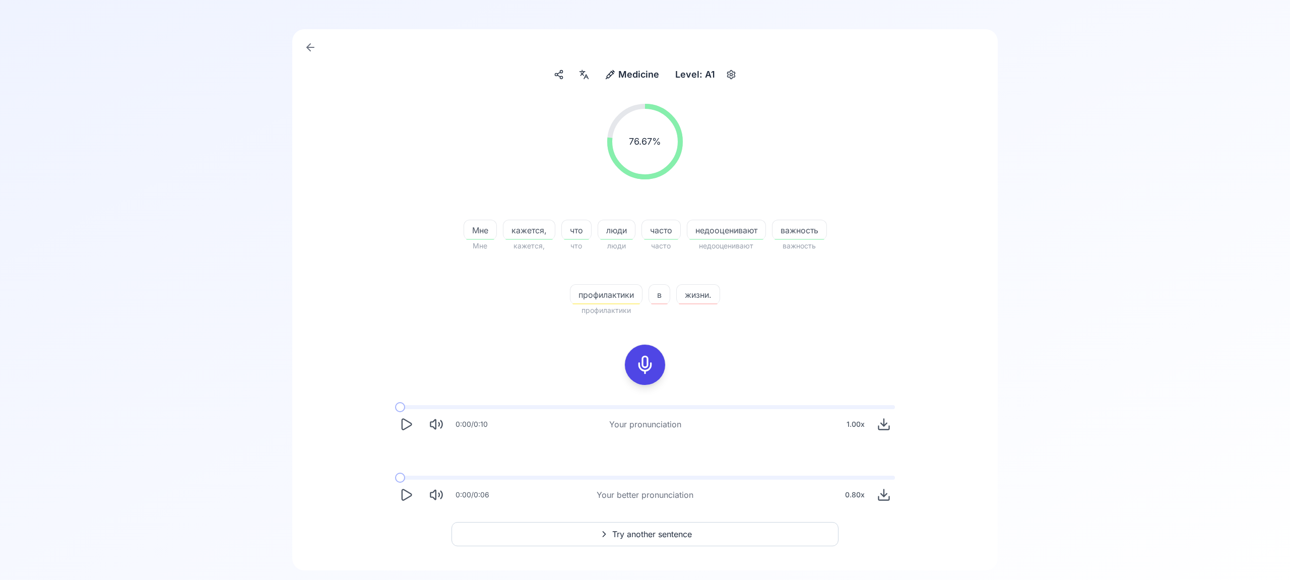
scroll to position [67, 0]
click at [663, 534] on span "Try another sentence" at bounding box center [652, 535] width 80 height 12
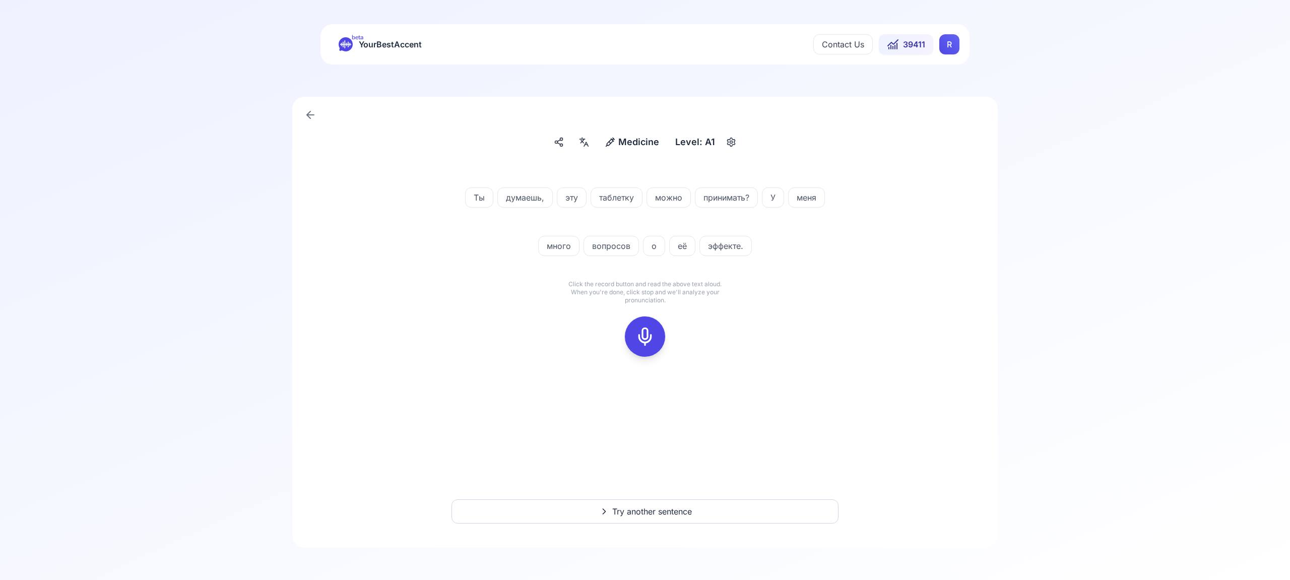
click at [648, 332] on icon at bounding box center [645, 337] width 20 height 20
click at [638, 337] on icon at bounding box center [645, 337] width 20 height 20
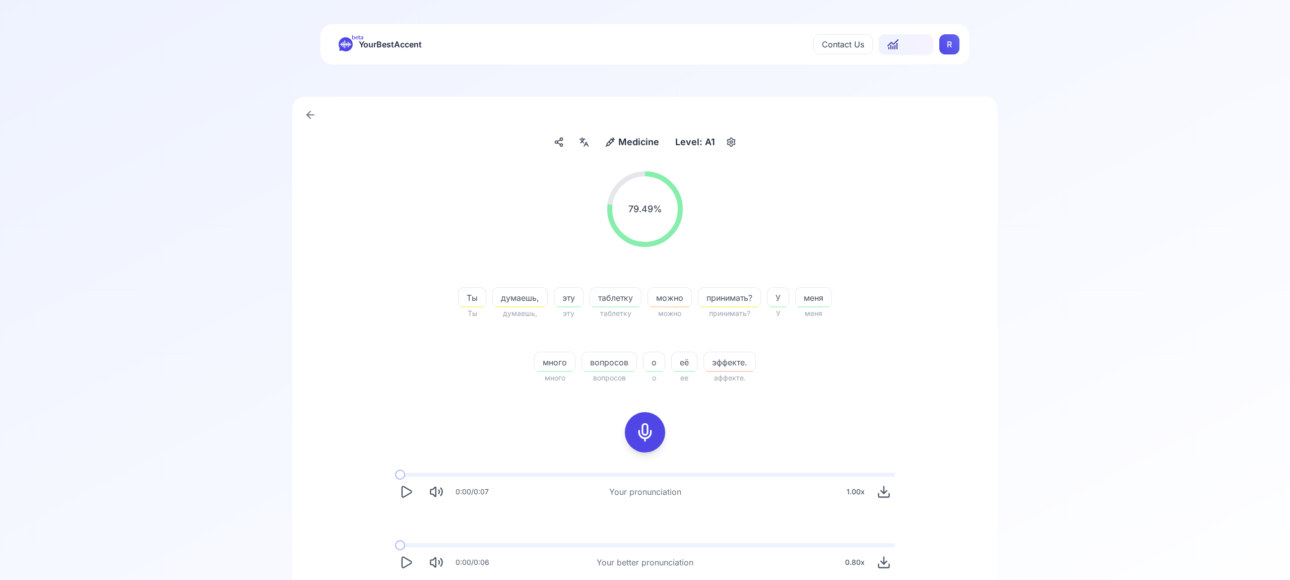
click at [711, 569] on div "0:00 / 0:06 Your better pronunciation 0.80 x" at bounding box center [645, 562] width 500 height 22
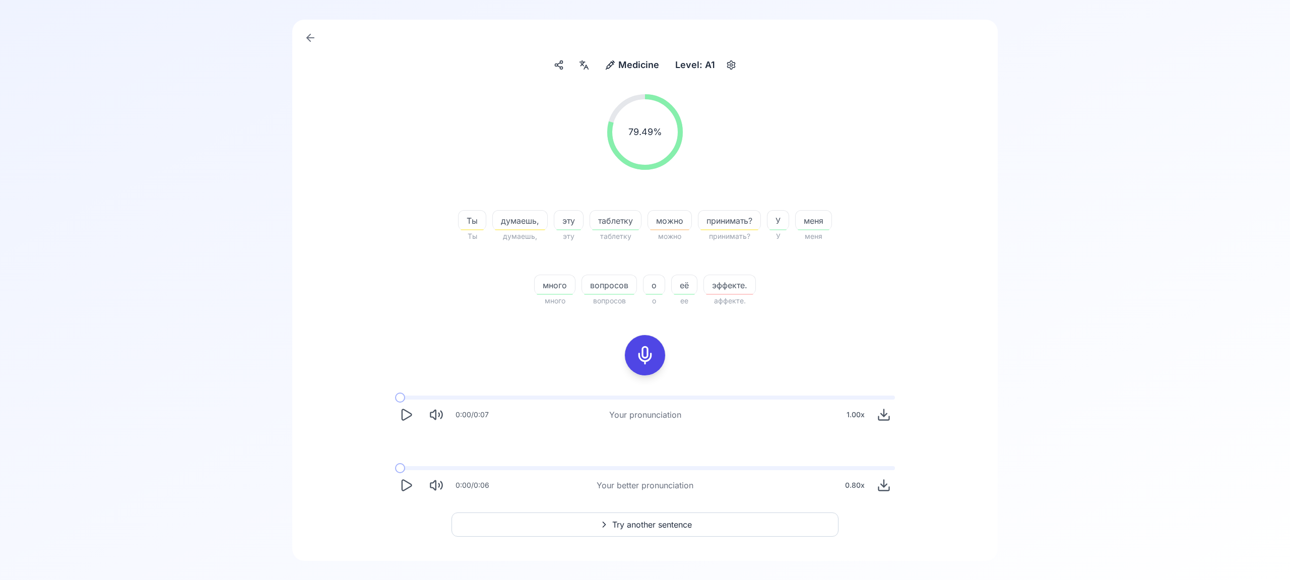
scroll to position [90, 0]
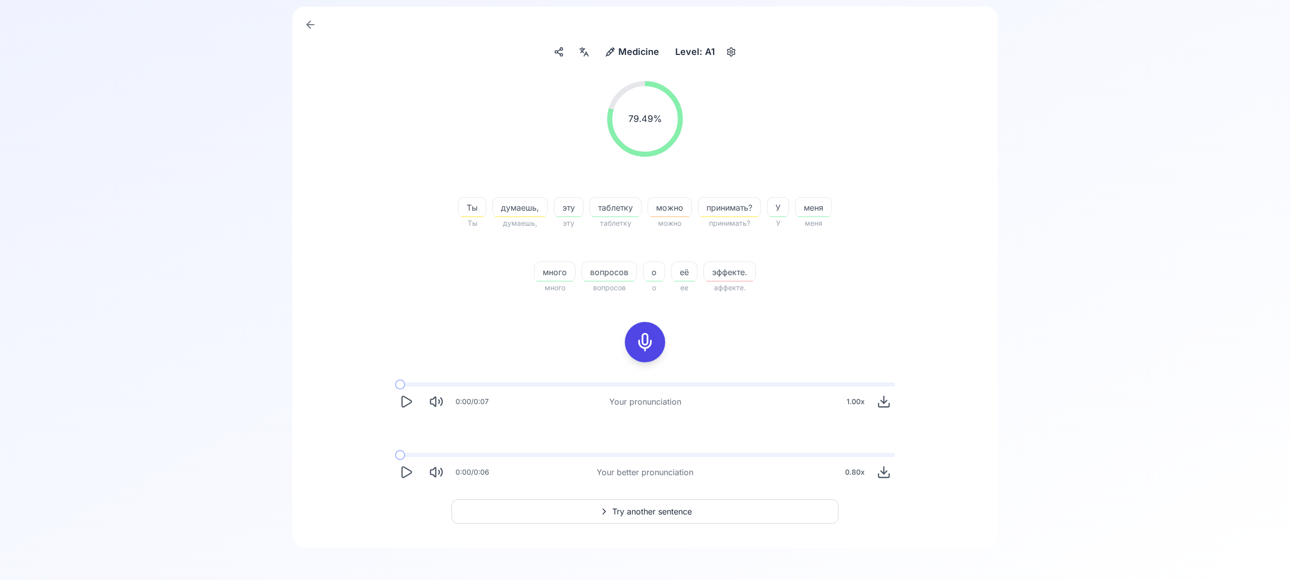
click at [692, 510] on span "Try another sentence" at bounding box center [652, 511] width 80 height 12
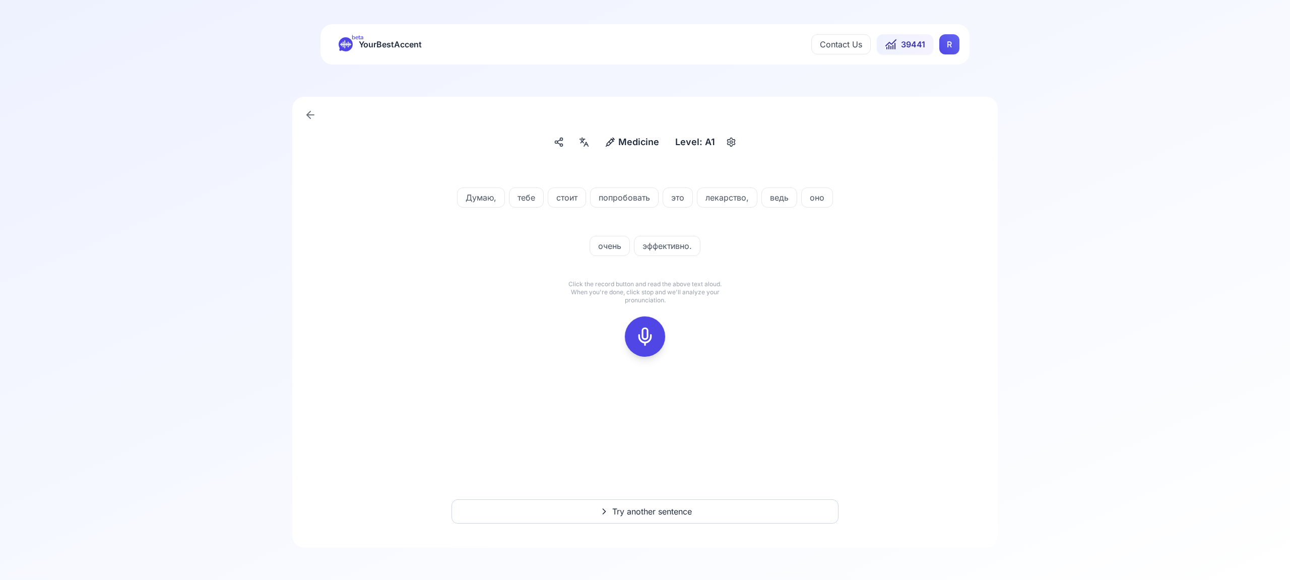
click at [645, 328] on icon at bounding box center [645, 337] width 20 height 20
click at [636, 329] on icon at bounding box center [645, 337] width 20 height 20
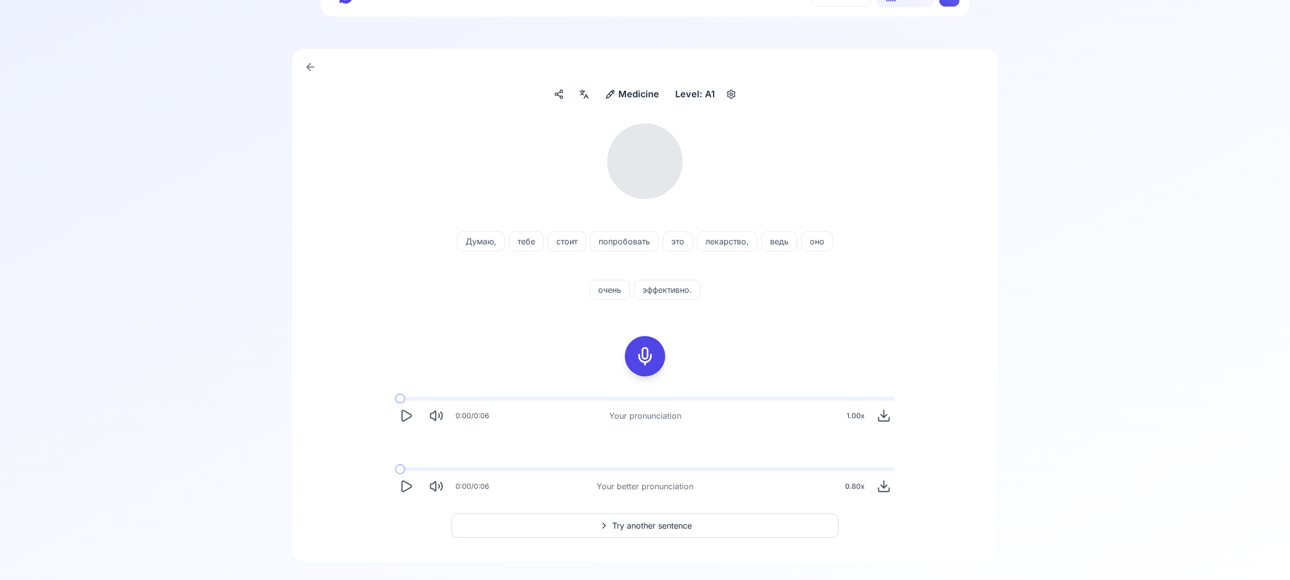
scroll to position [62, 0]
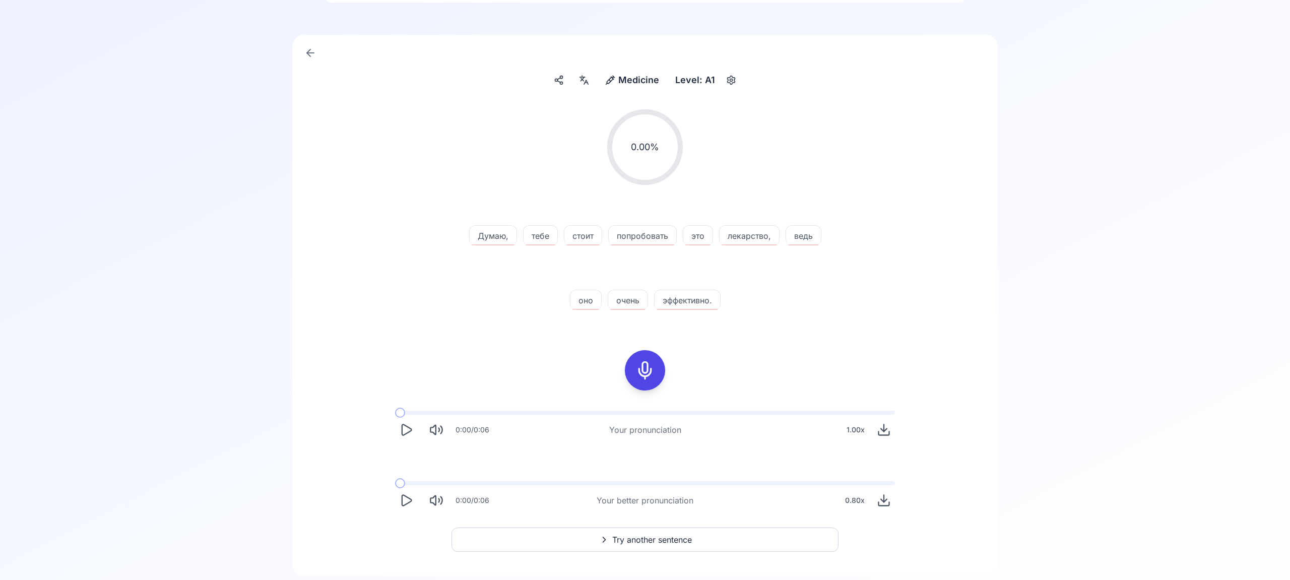
click at [676, 542] on span "Try another sentence" at bounding box center [652, 540] width 80 height 12
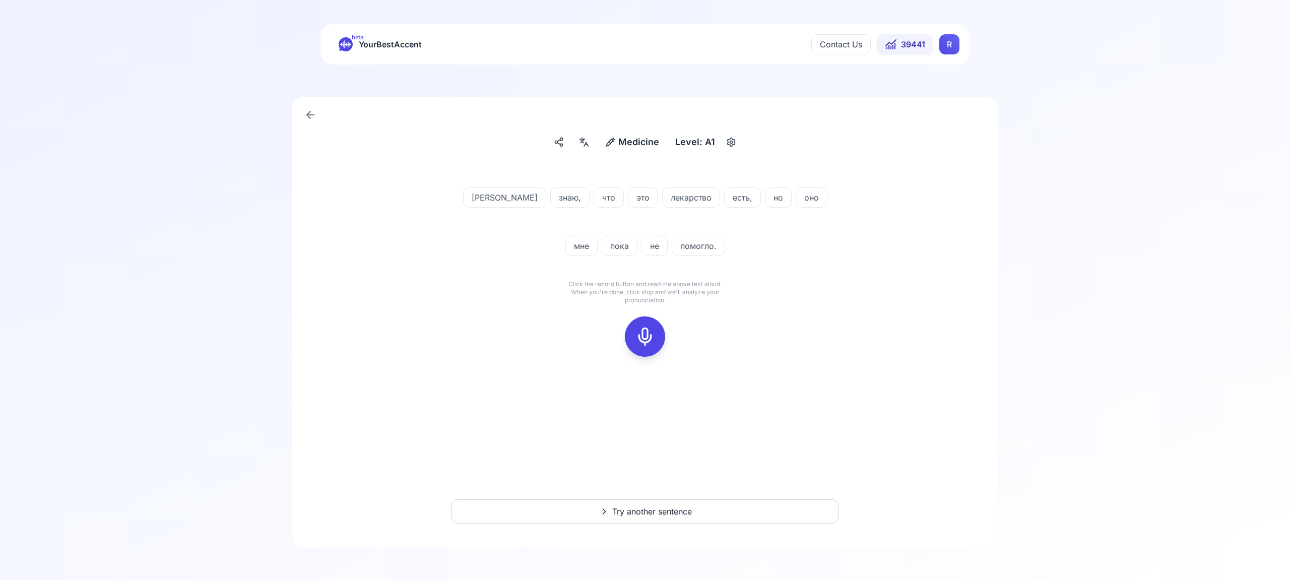
click at [648, 341] on icon at bounding box center [645, 337] width 20 height 20
click at [637, 338] on rect at bounding box center [644, 336] width 15 height 15
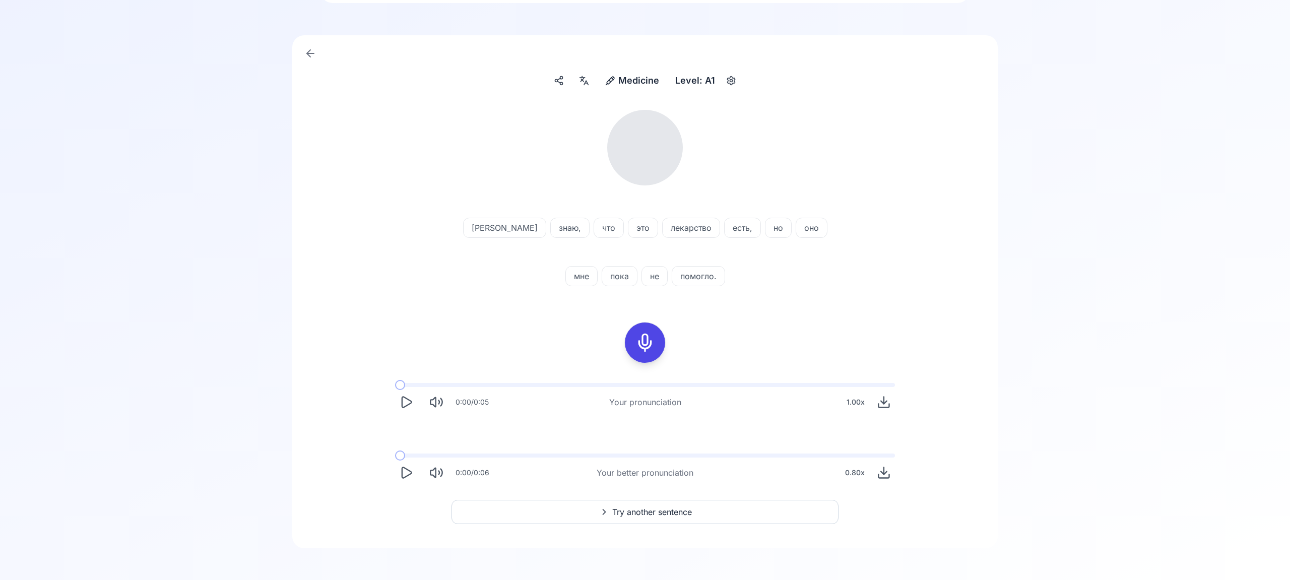
scroll to position [62, 0]
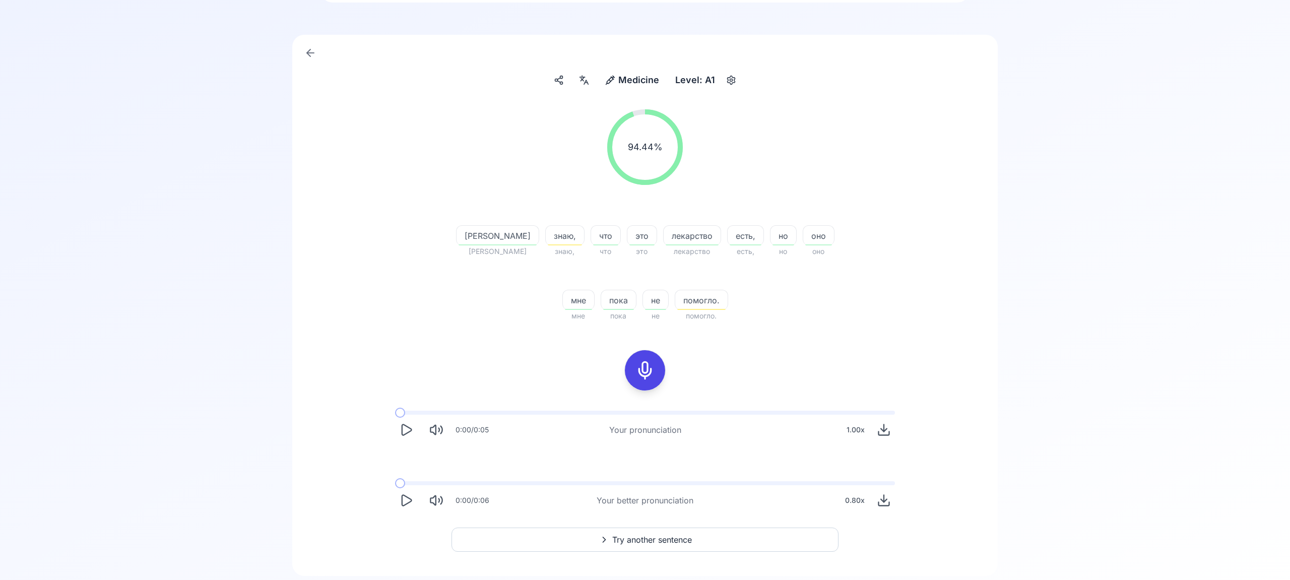
click at [686, 541] on span "Try another sentence" at bounding box center [652, 540] width 80 height 12
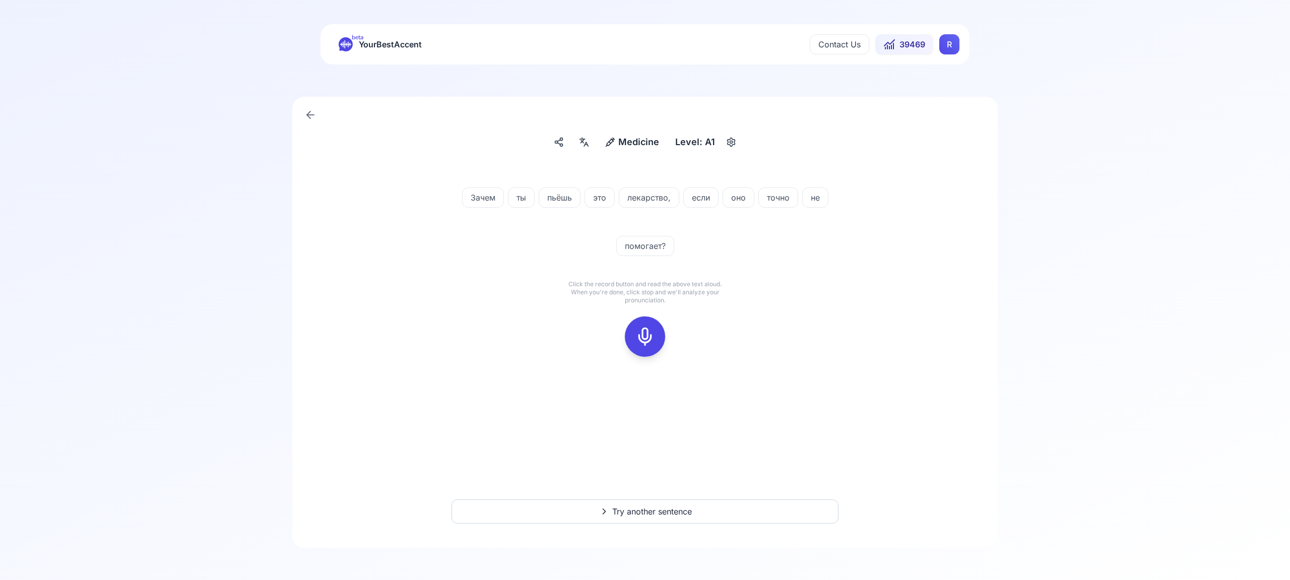
click at [648, 328] on icon at bounding box center [645, 337] width 20 height 20
click at [649, 326] on div at bounding box center [645, 336] width 24 height 40
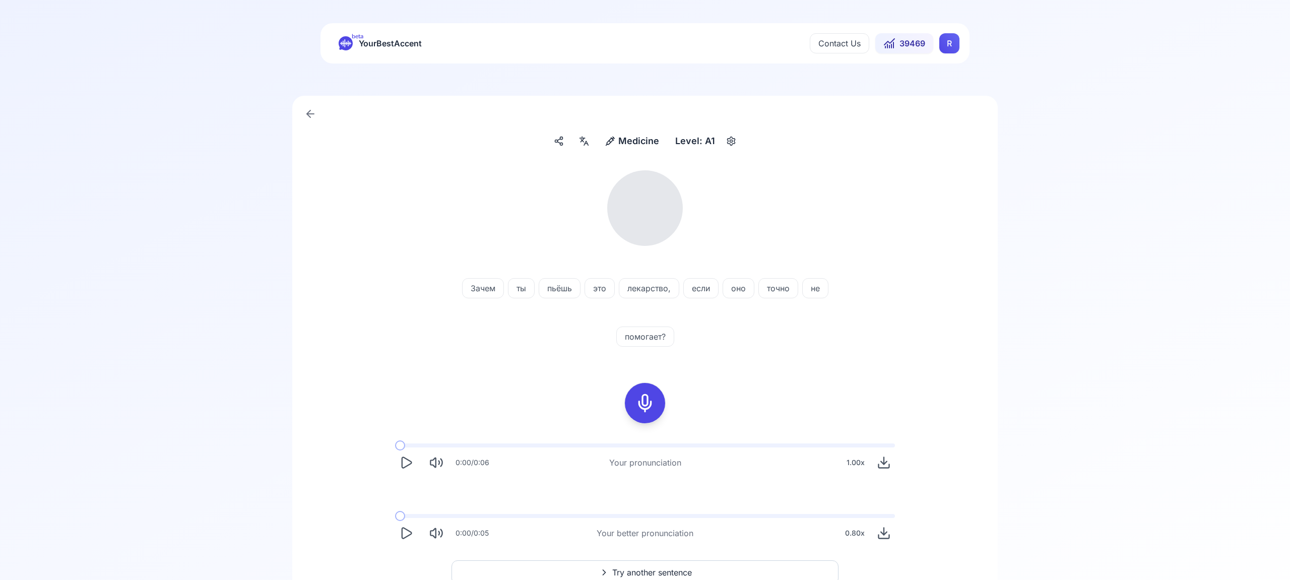
scroll to position [2, 0]
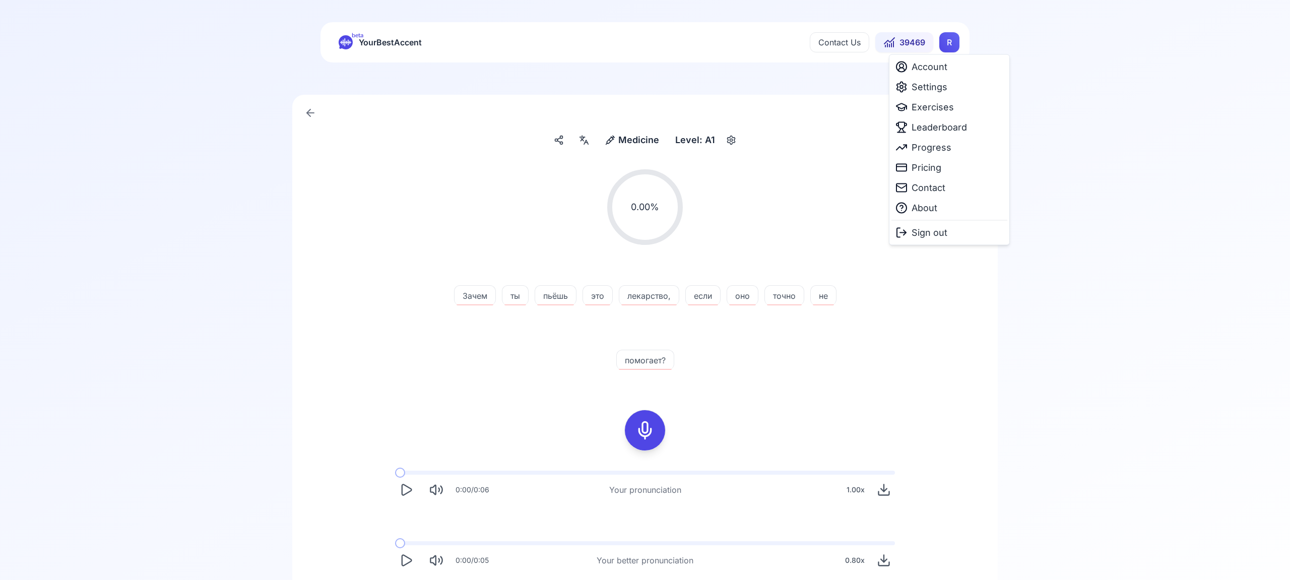
click at [952, 43] on html "beta YourBestAccent Contact Us 39469 R Medicine Medicine Level: A1 0.00 % 0.00 …" at bounding box center [645, 288] width 1290 height 580
click at [933, 84] on span "Settings" at bounding box center [930, 87] width 36 height 14
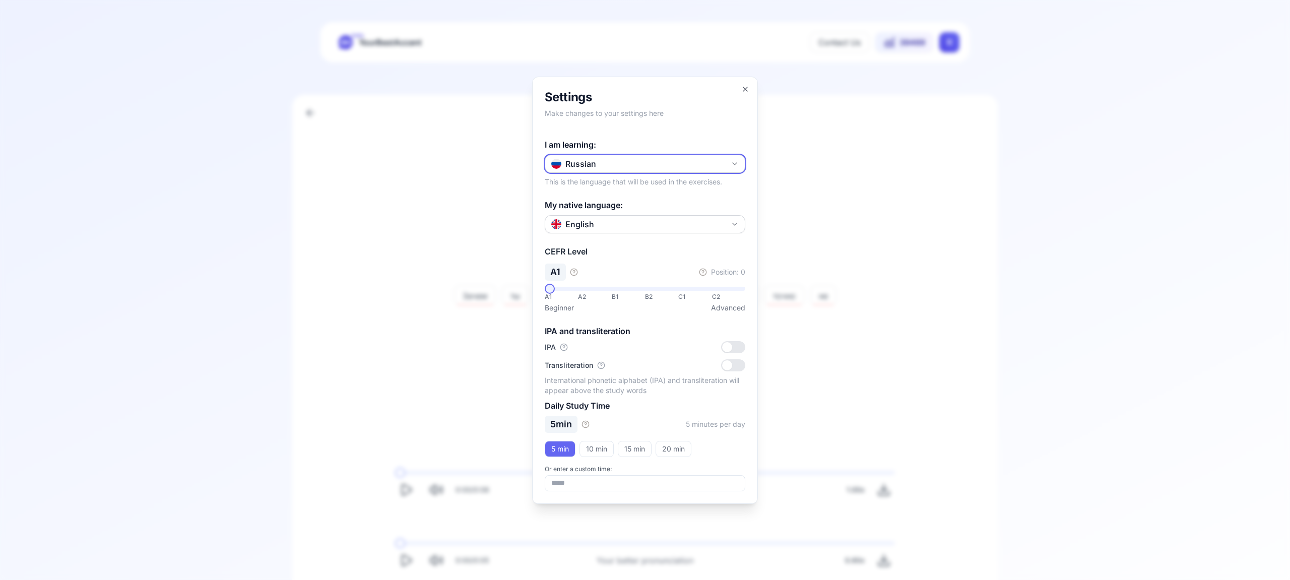
click at [732, 163] on icon "button" at bounding box center [735, 164] width 8 height 8
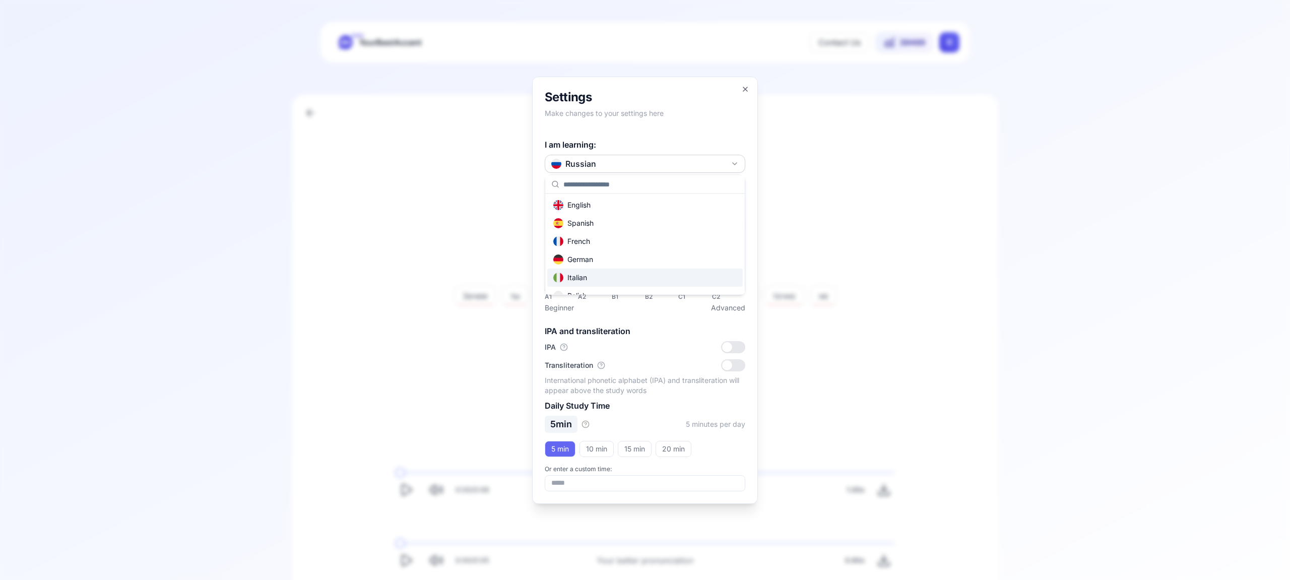
click at [654, 282] on div "Italian" at bounding box center [645, 278] width 196 height 18
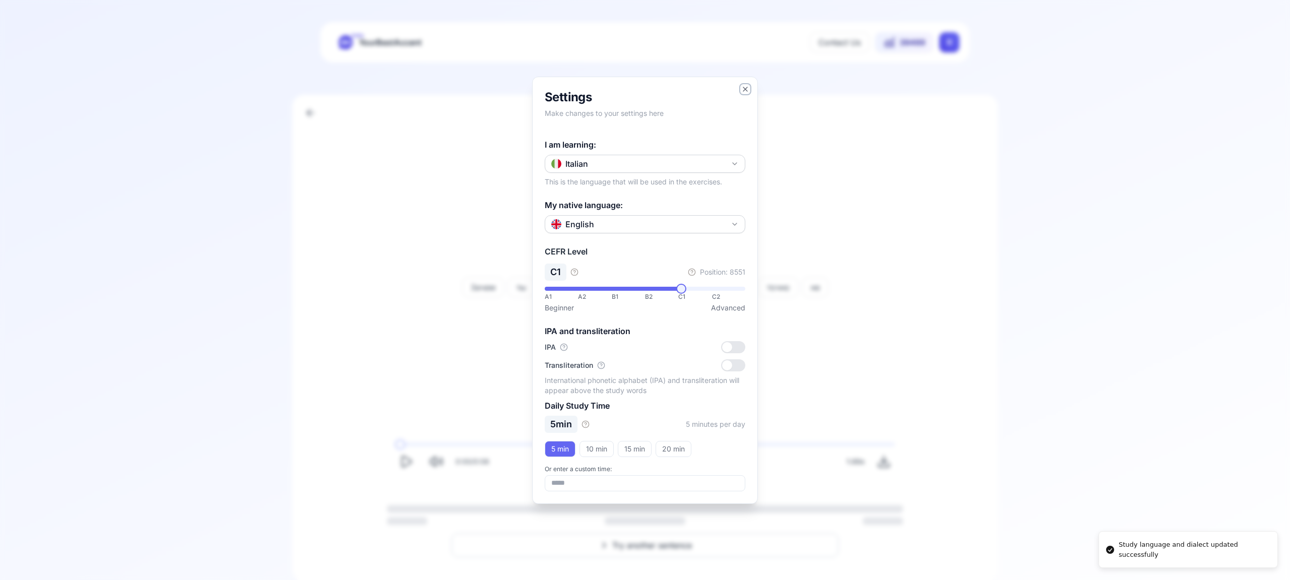
click at [746, 90] on icon "button" at bounding box center [745, 89] width 4 height 4
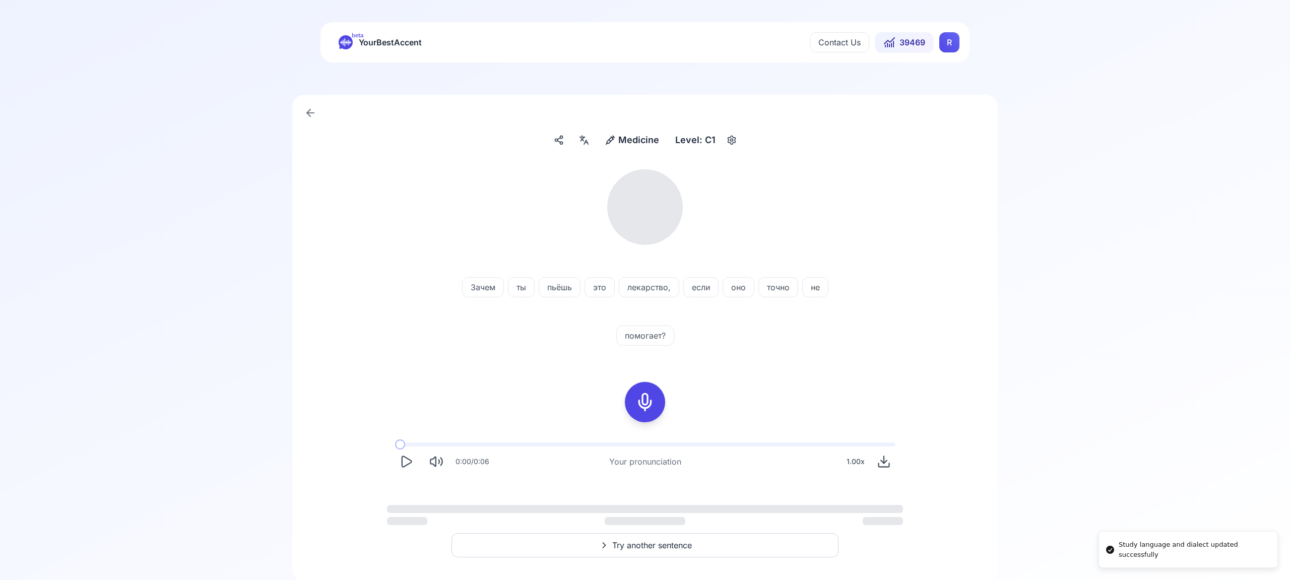
click at [952, 43] on html "Study language and dialect updated successfully beta YourBestAccent Contact Us …" at bounding box center [645, 288] width 1290 height 580
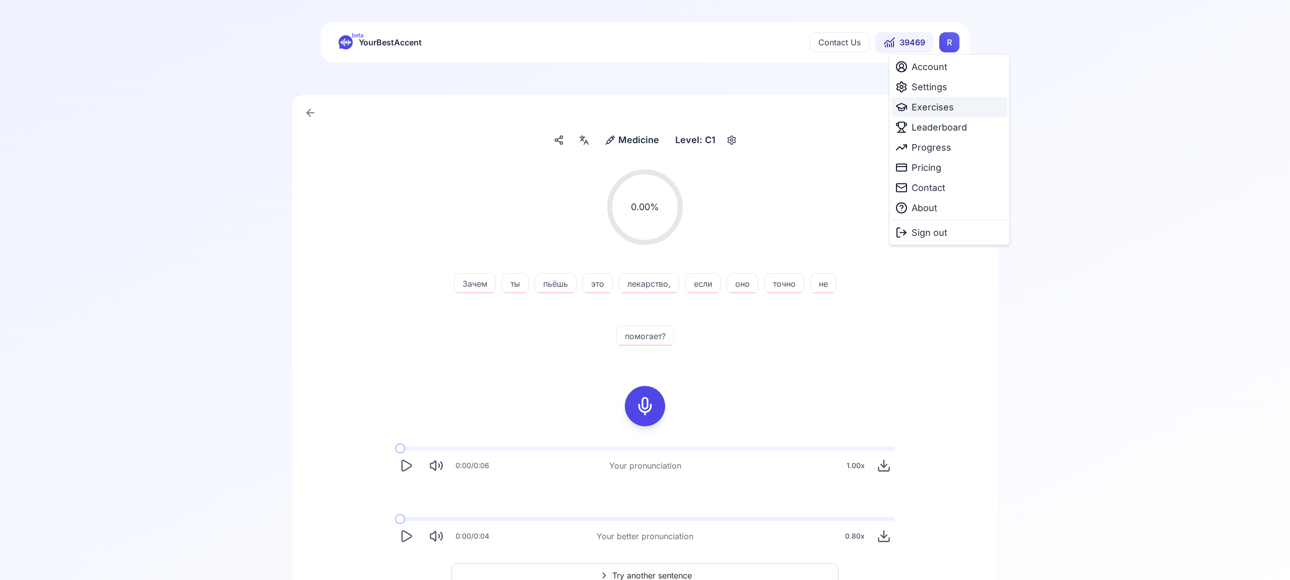
click at [933, 107] on span "Exercises" at bounding box center [933, 107] width 42 height 14
